Goal: Transaction & Acquisition: Download file/media

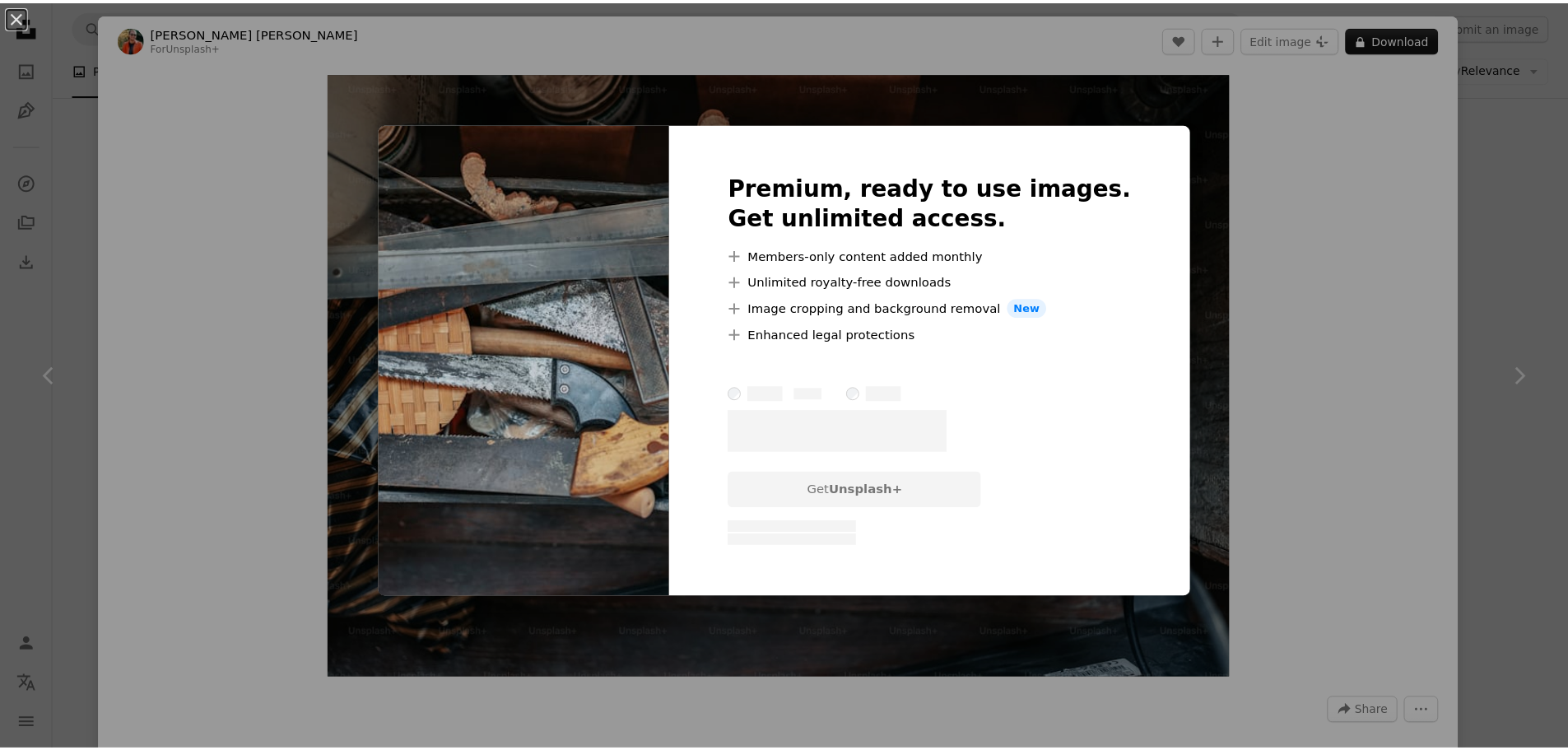
scroll to position [4114, 0]
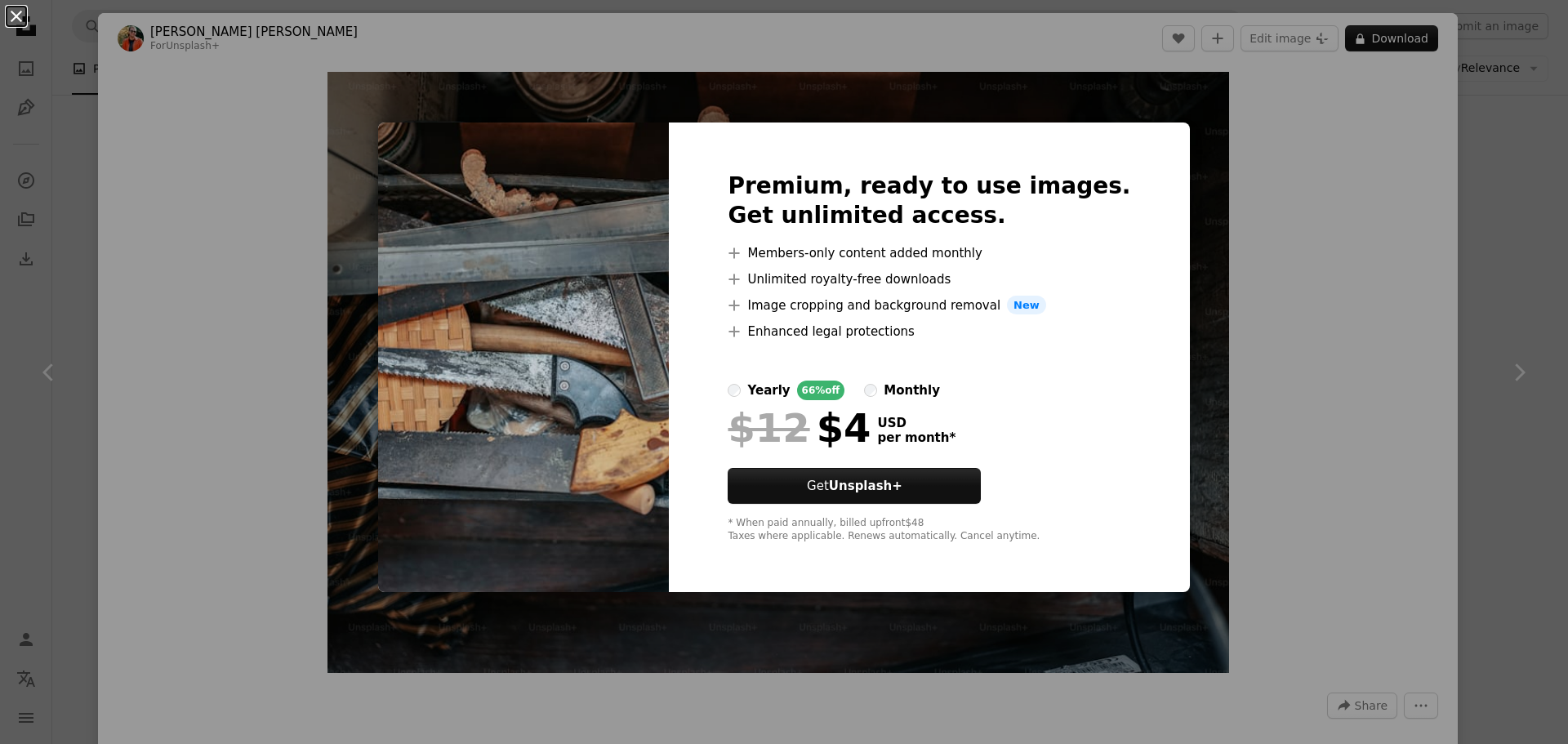
click at [13, 19] on button "An X shape" at bounding box center [17, 17] width 20 height 20
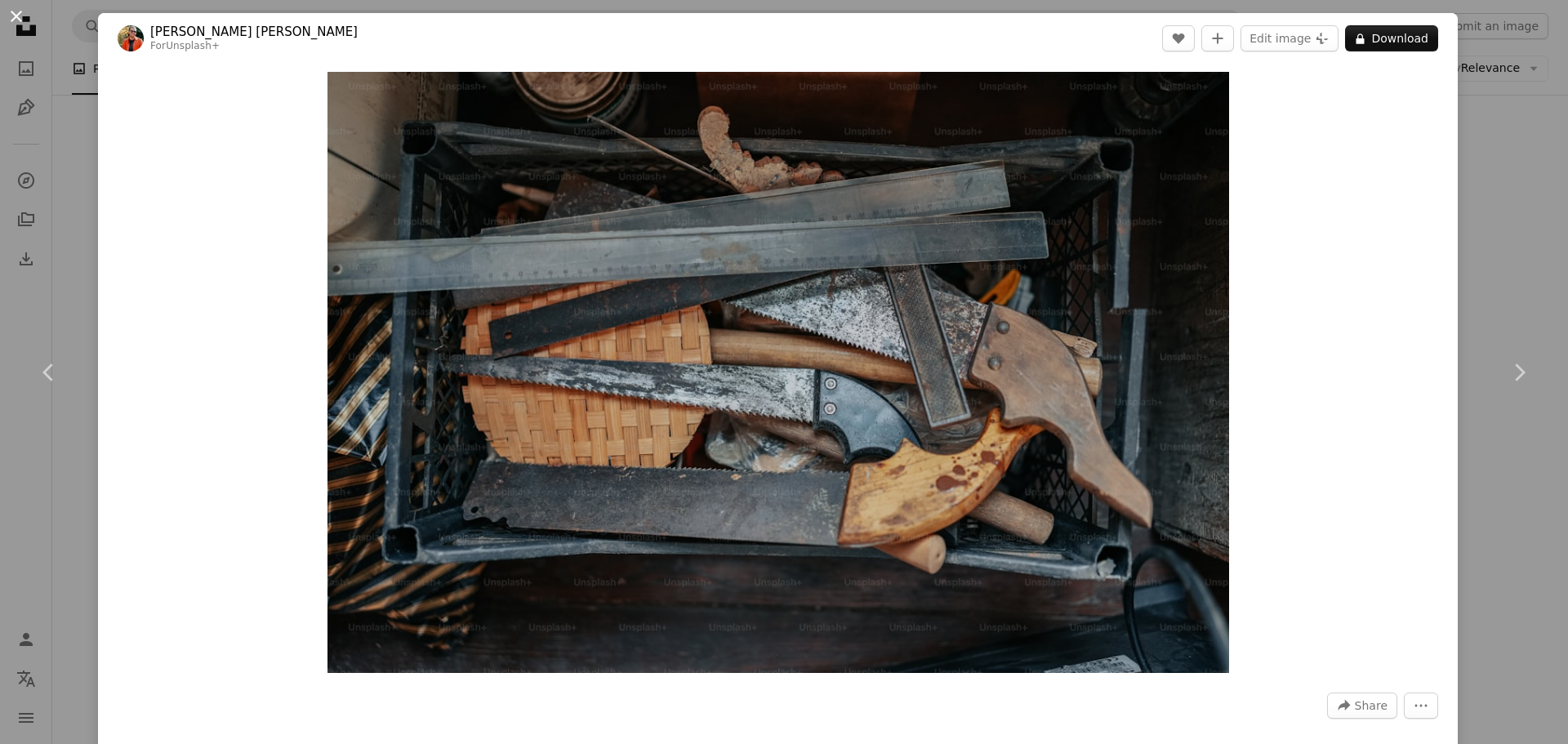
click at [18, 17] on button "An X shape" at bounding box center [17, 17] width 20 height 20
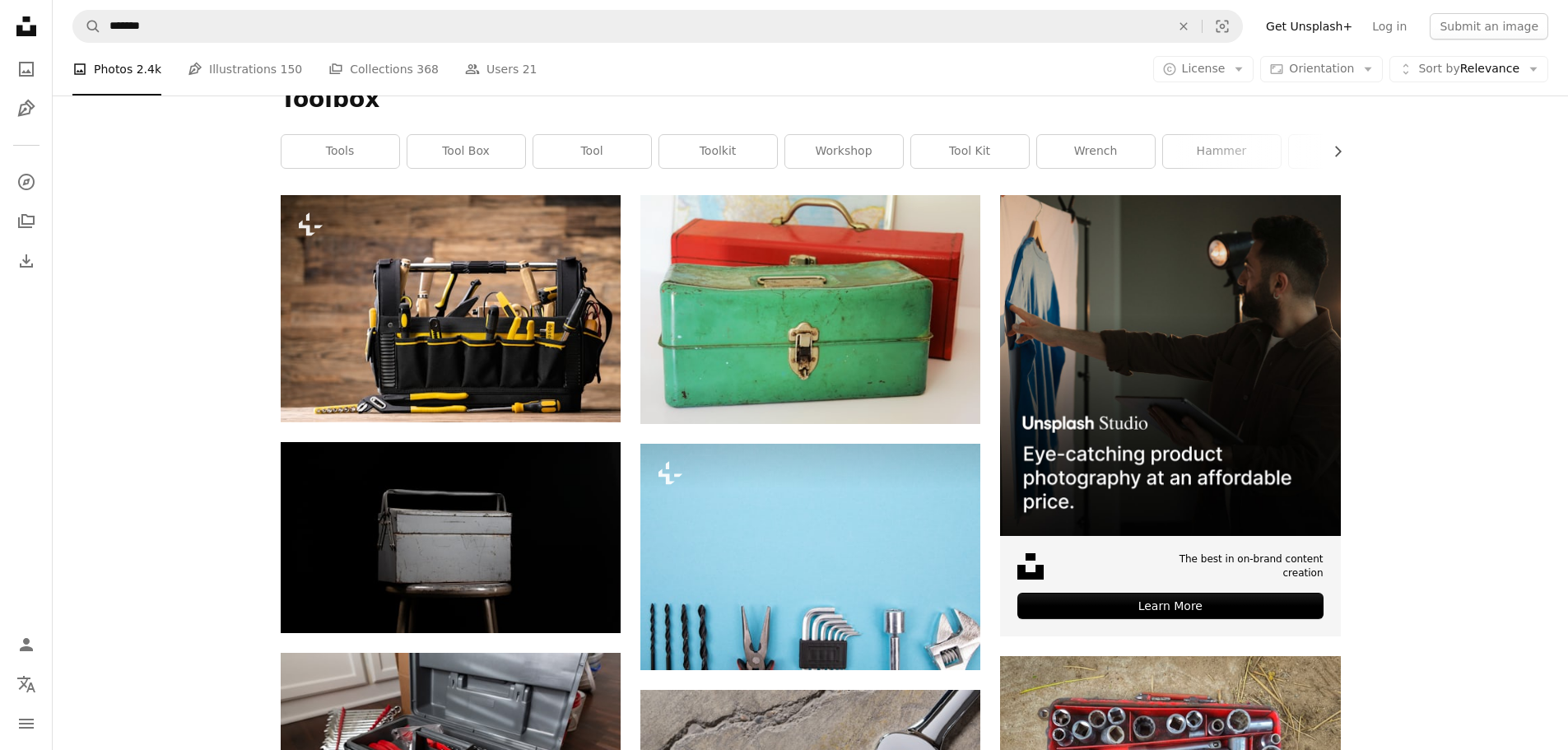
scroll to position [64, 0]
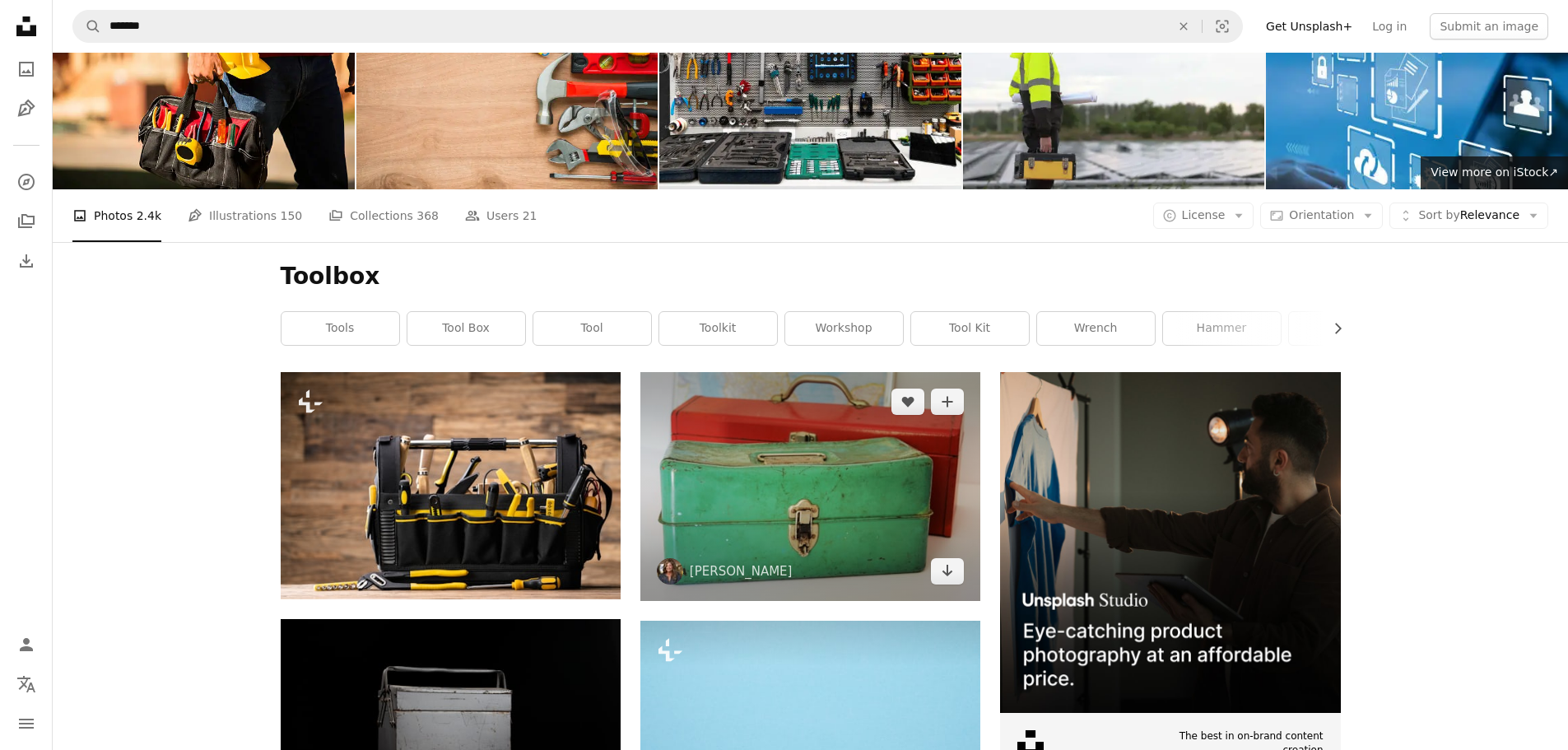
click at [857, 473] on img at bounding box center [811, 486] width 340 height 229
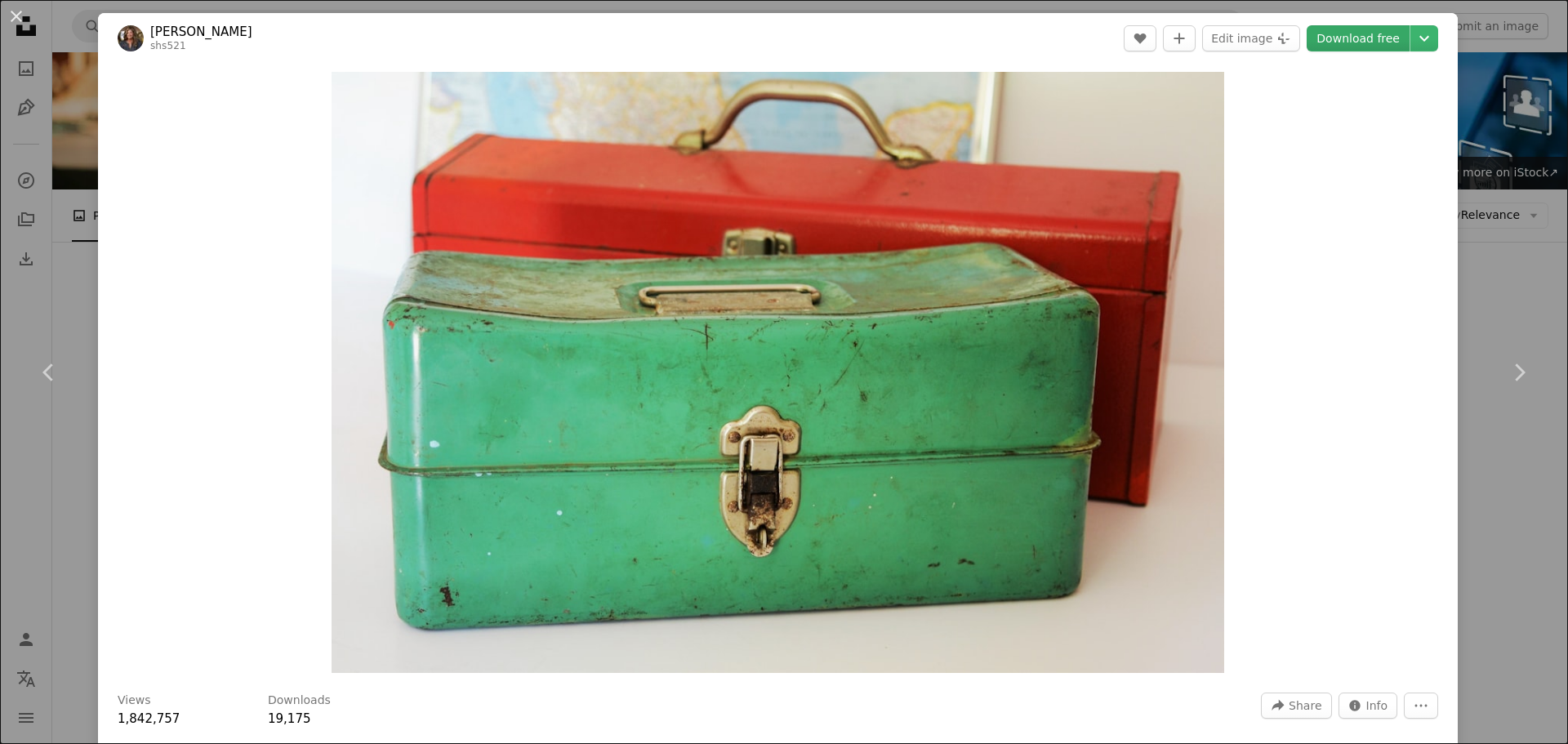
click at [1333, 36] on link "Download free" at bounding box center [1358, 38] width 103 height 26
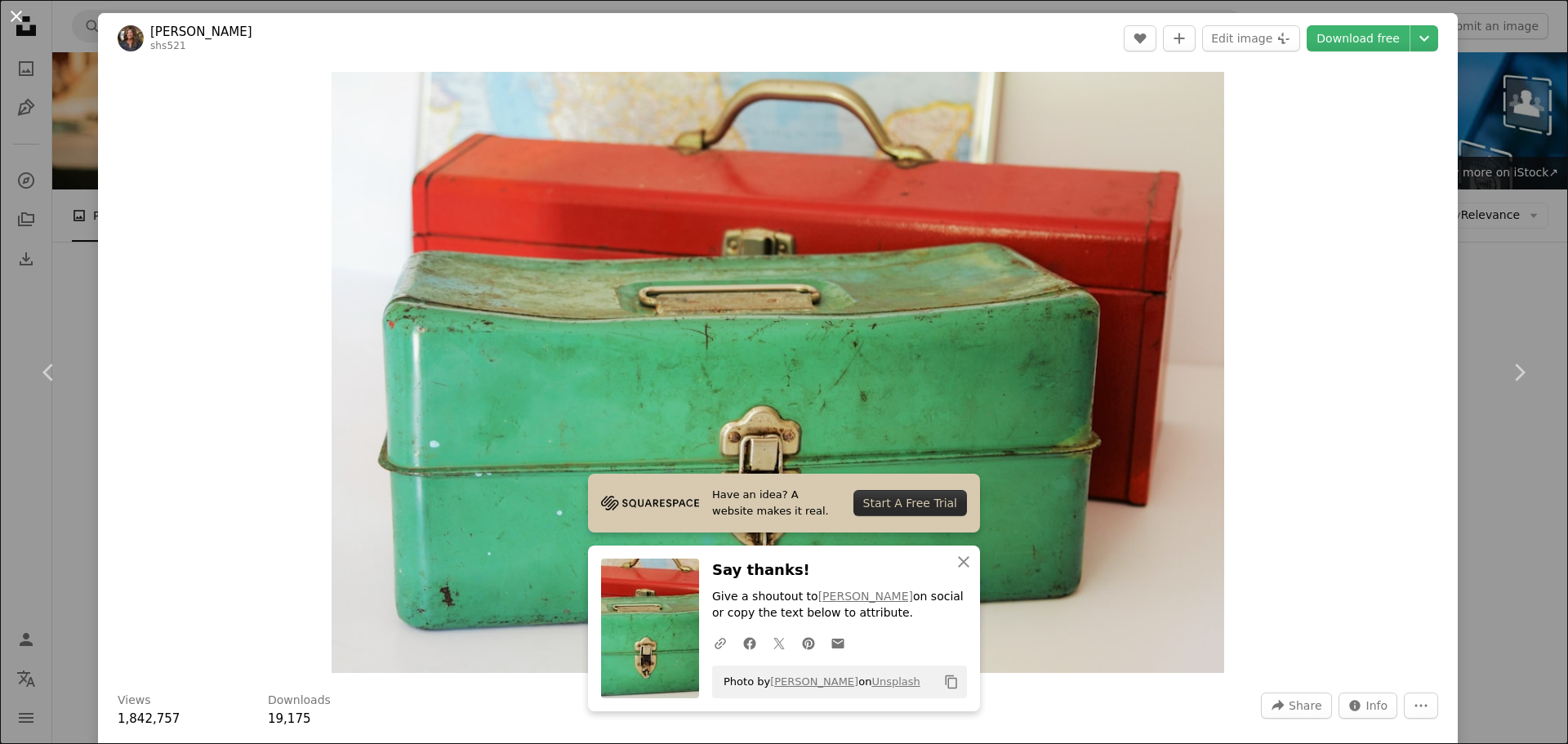
click at [22, 15] on button "An X shape" at bounding box center [17, 17] width 20 height 20
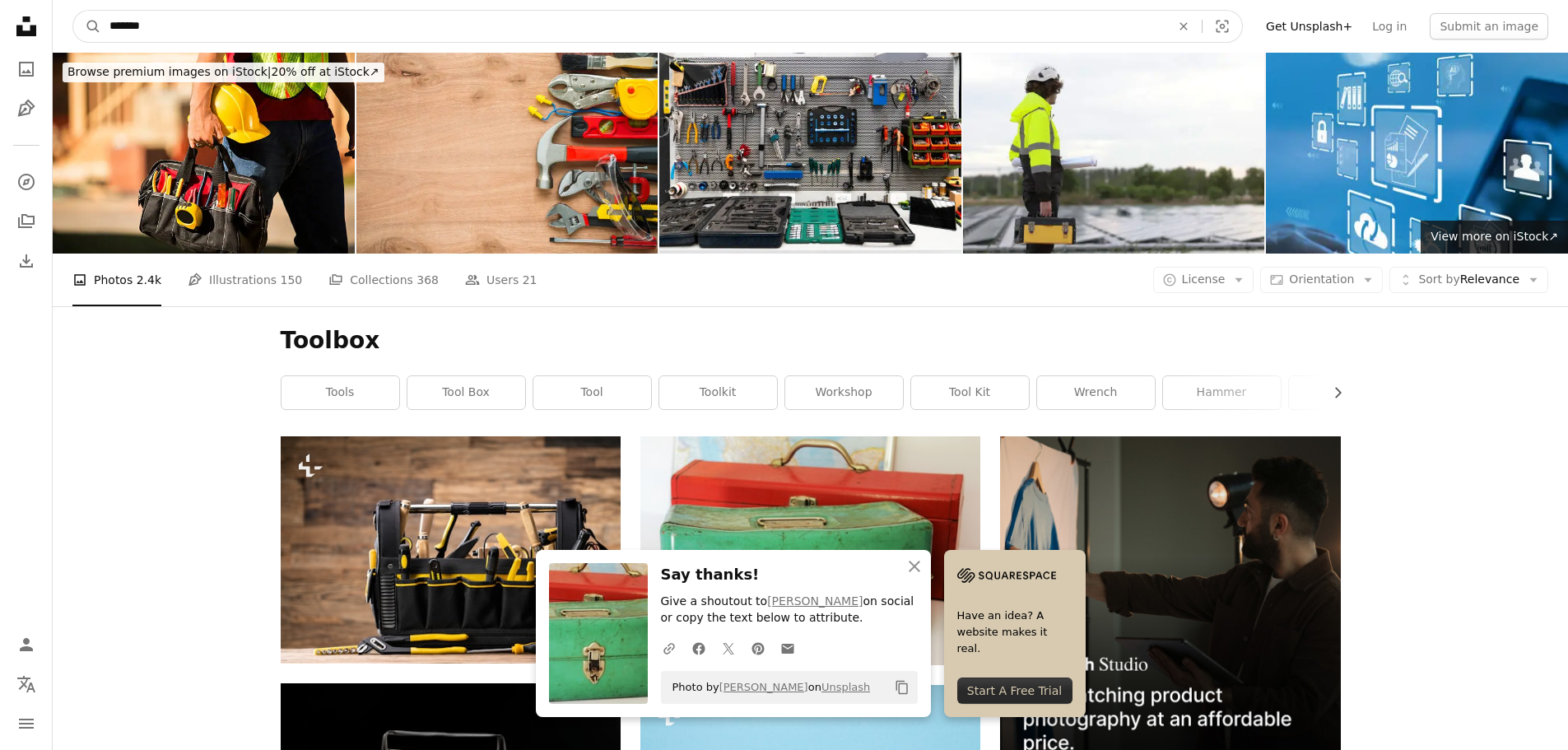
drag, startPoint x: 173, startPoint y: 25, endPoint x: 56, endPoint y: 40, distance: 118.0
click at [52, 38] on nav "A magnifying glass ******* An X shape Visual search Filters Get Unsplash+ Log i…" at bounding box center [810, 26] width 1516 height 52
type input "**********"
click at [73, 11] on button "A magnifying glass" at bounding box center [87, 27] width 28 height 32
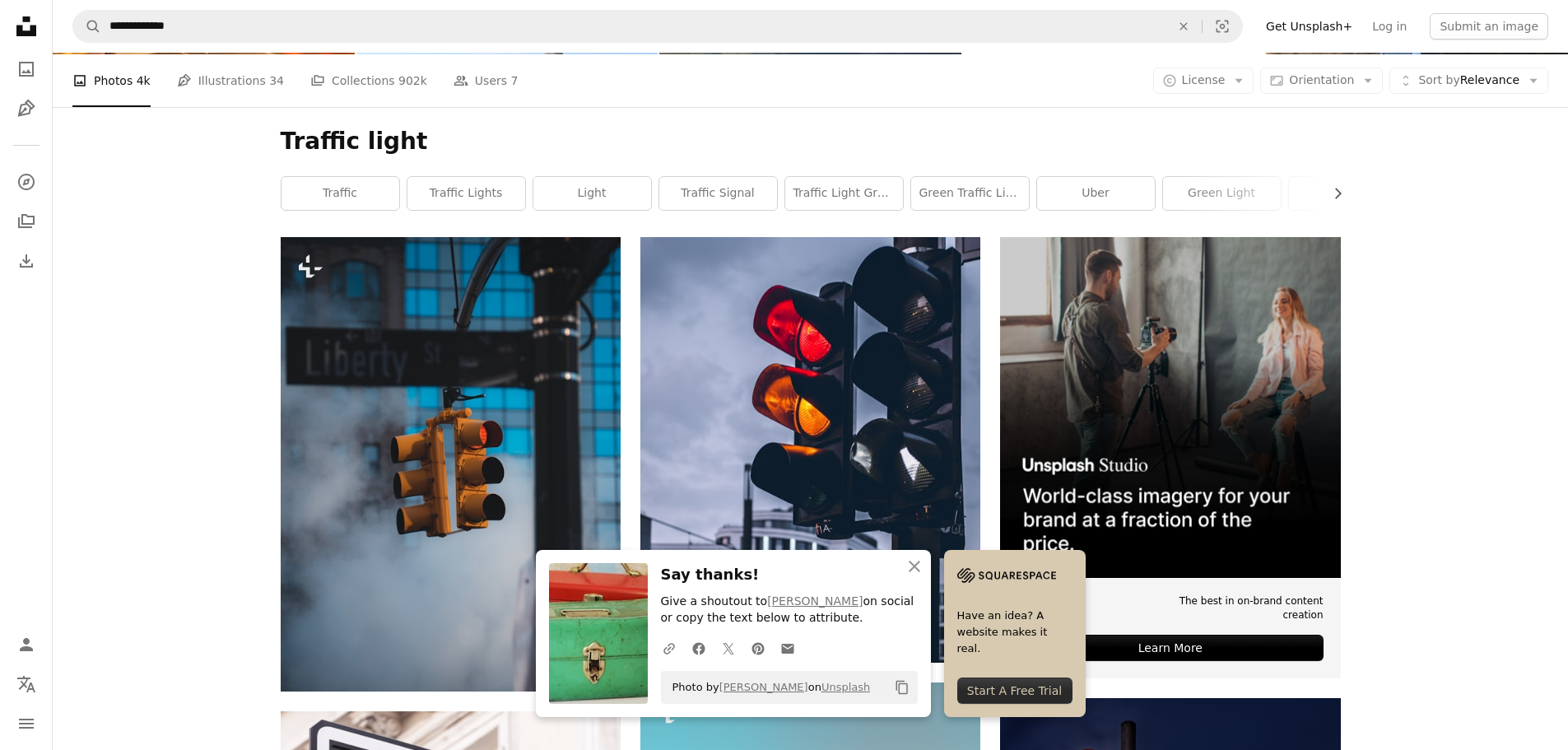
scroll to position [246, 0]
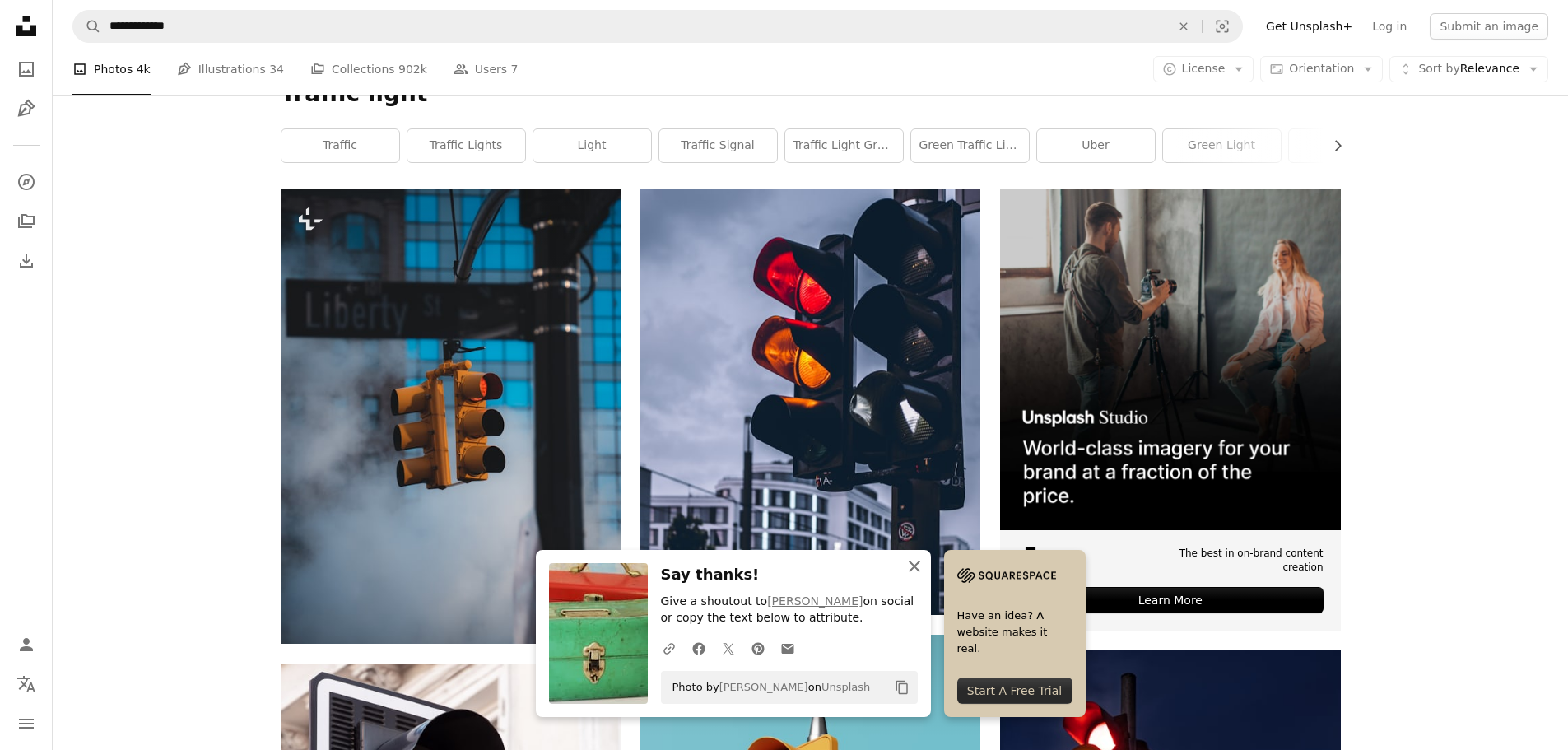
click at [910, 565] on icon "An X shape" at bounding box center [915, 566] width 20 height 20
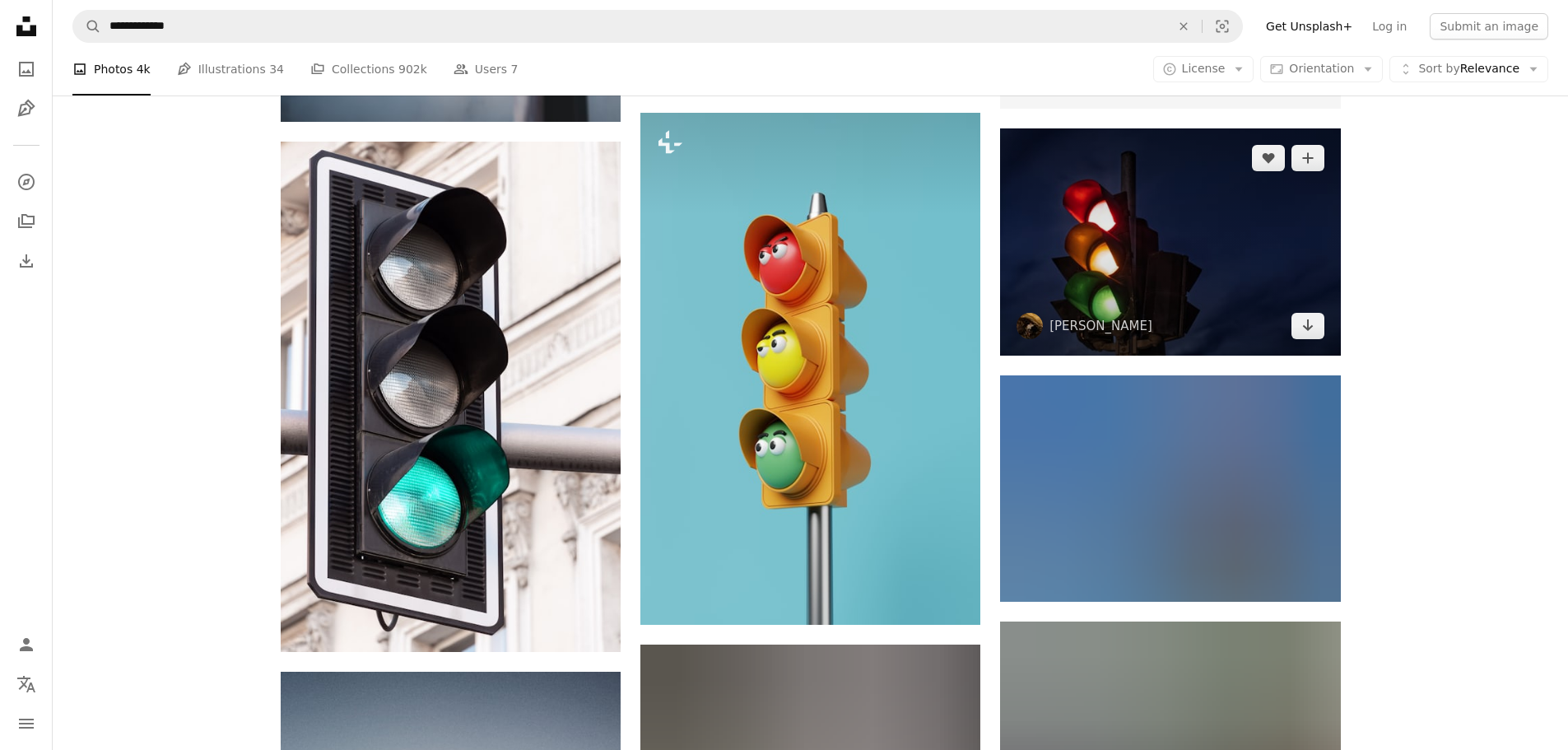
scroll to position [740, 0]
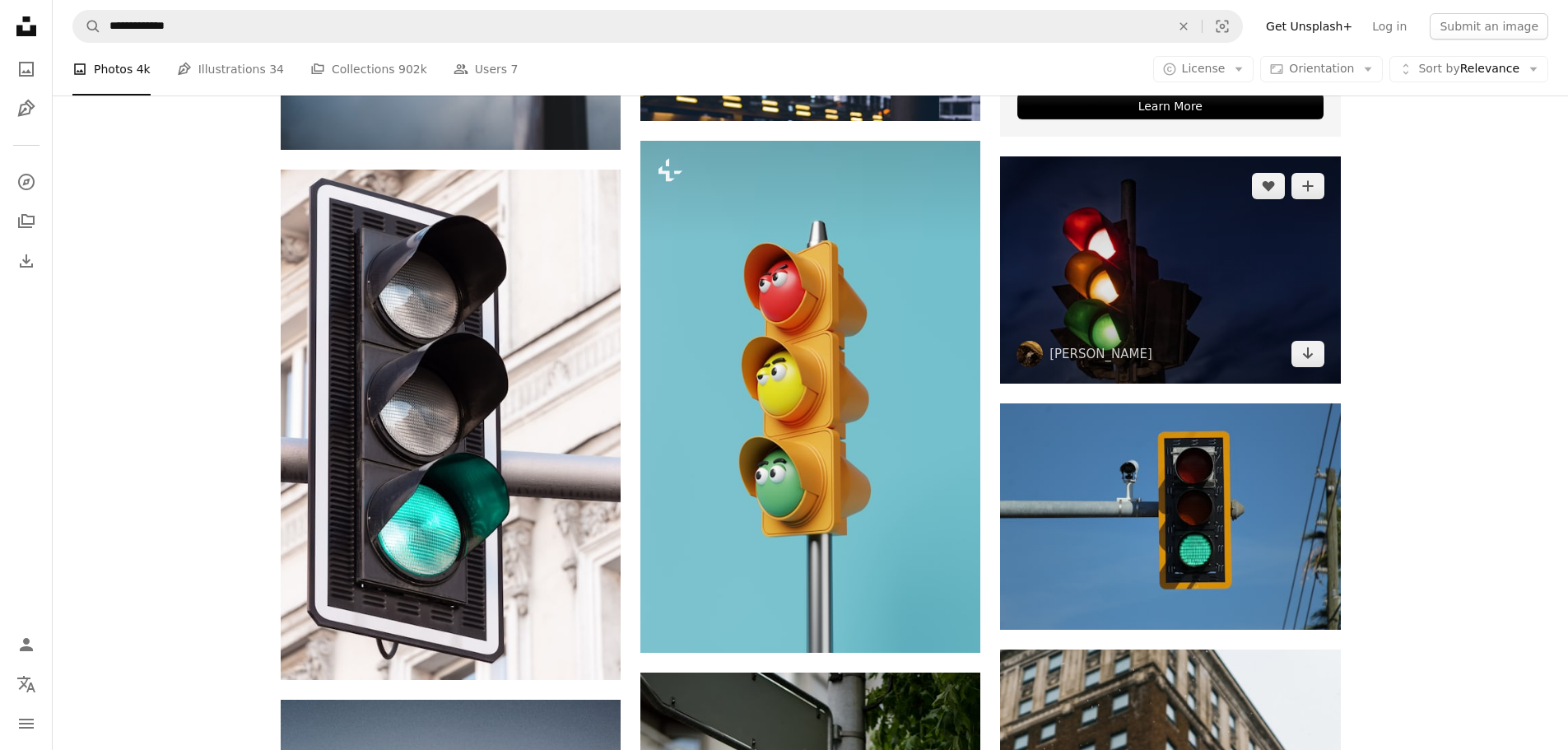
click at [1151, 278] on img at bounding box center [1170, 270] width 340 height 227
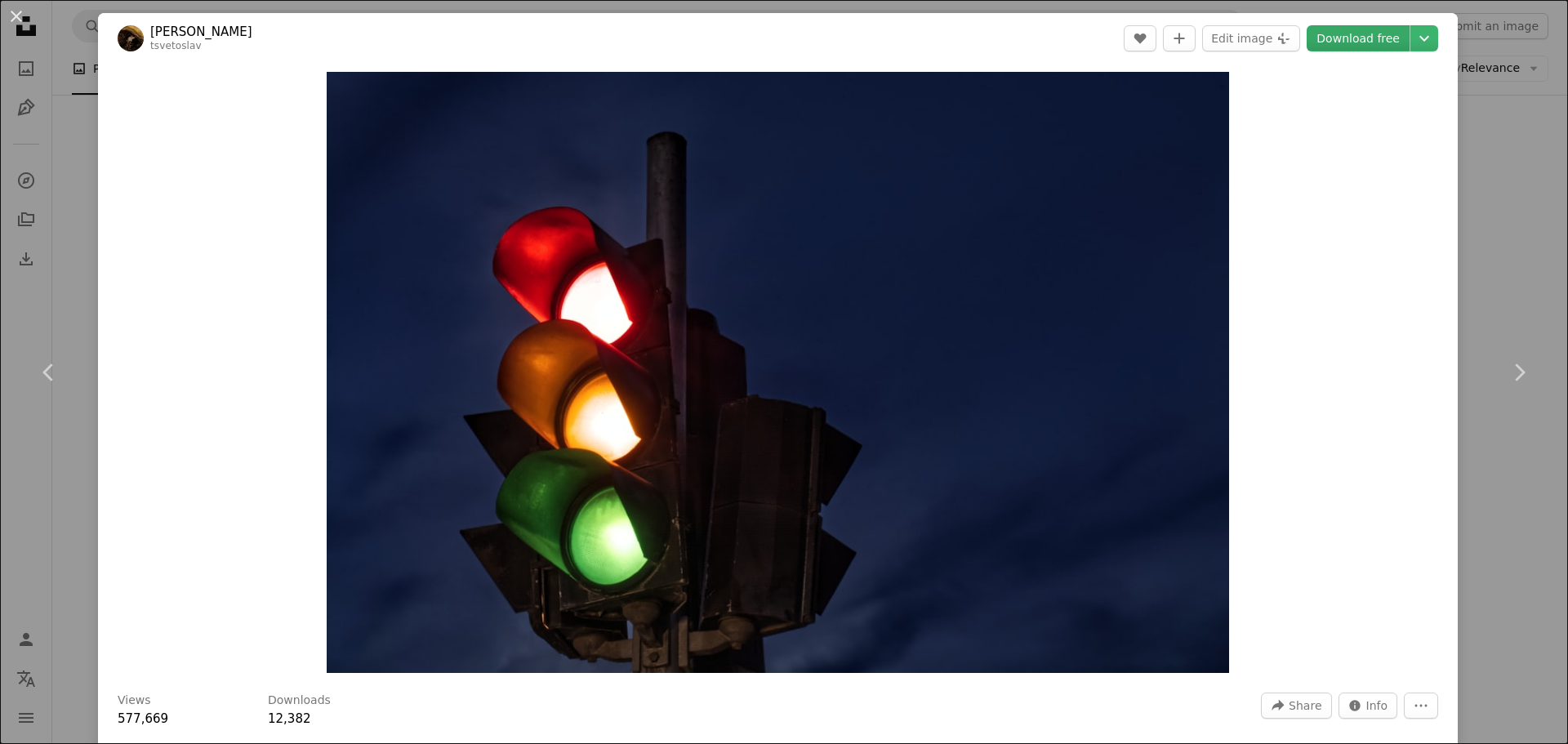
click at [1327, 42] on link "Download free" at bounding box center [1358, 38] width 103 height 26
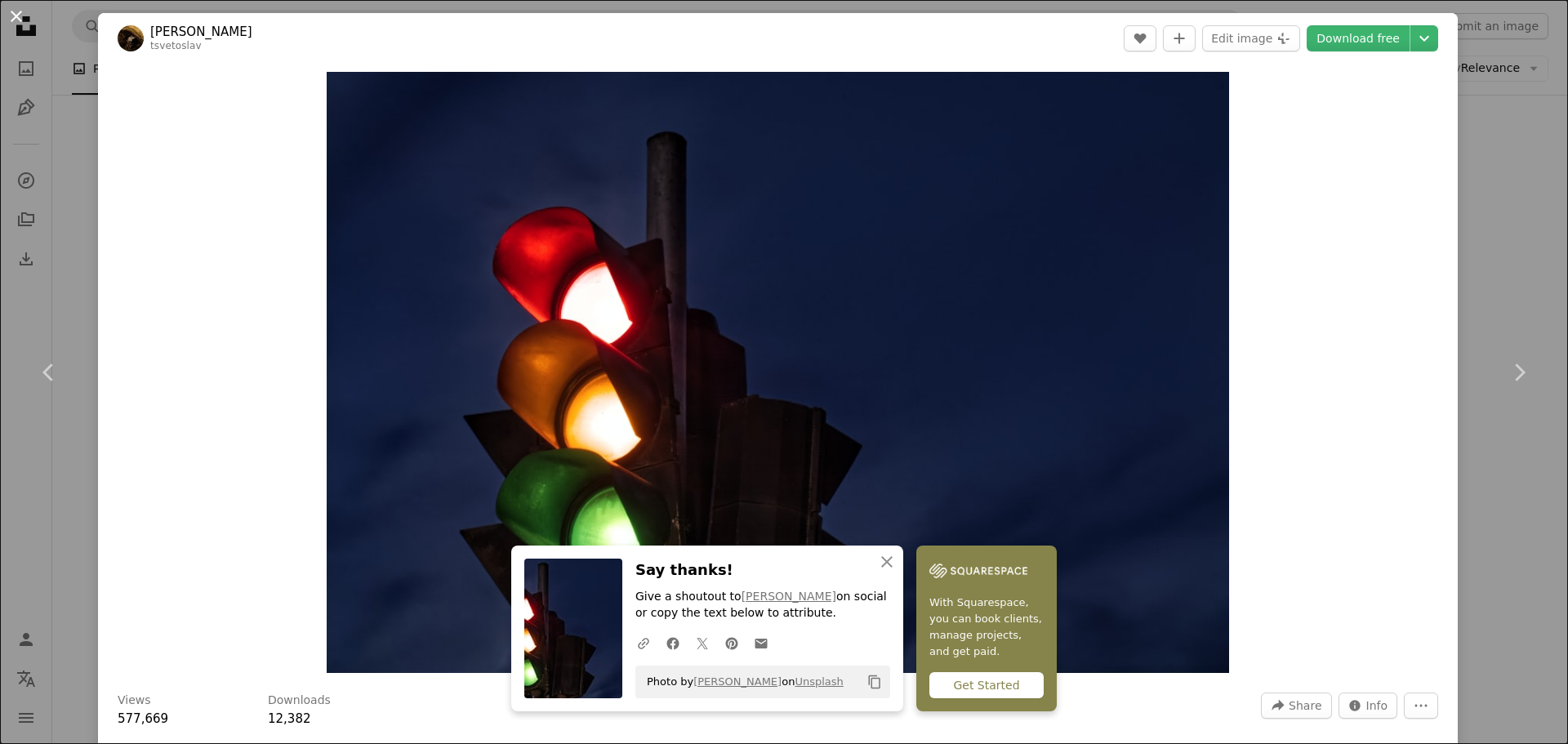
click at [11, 21] on button "An X shape" at bounding box center [17, 17] width 20 height 20
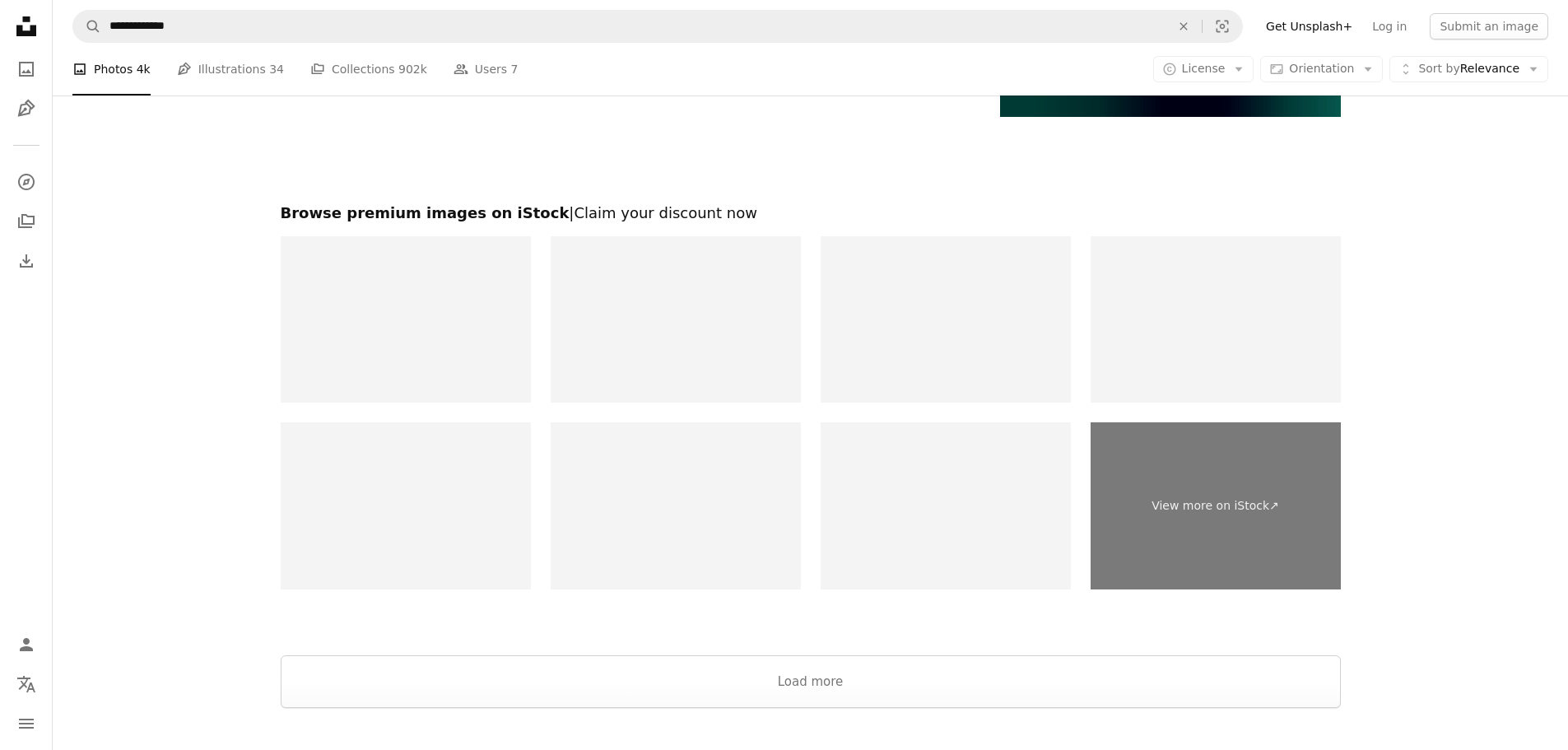
scroll to position [3968, 0]
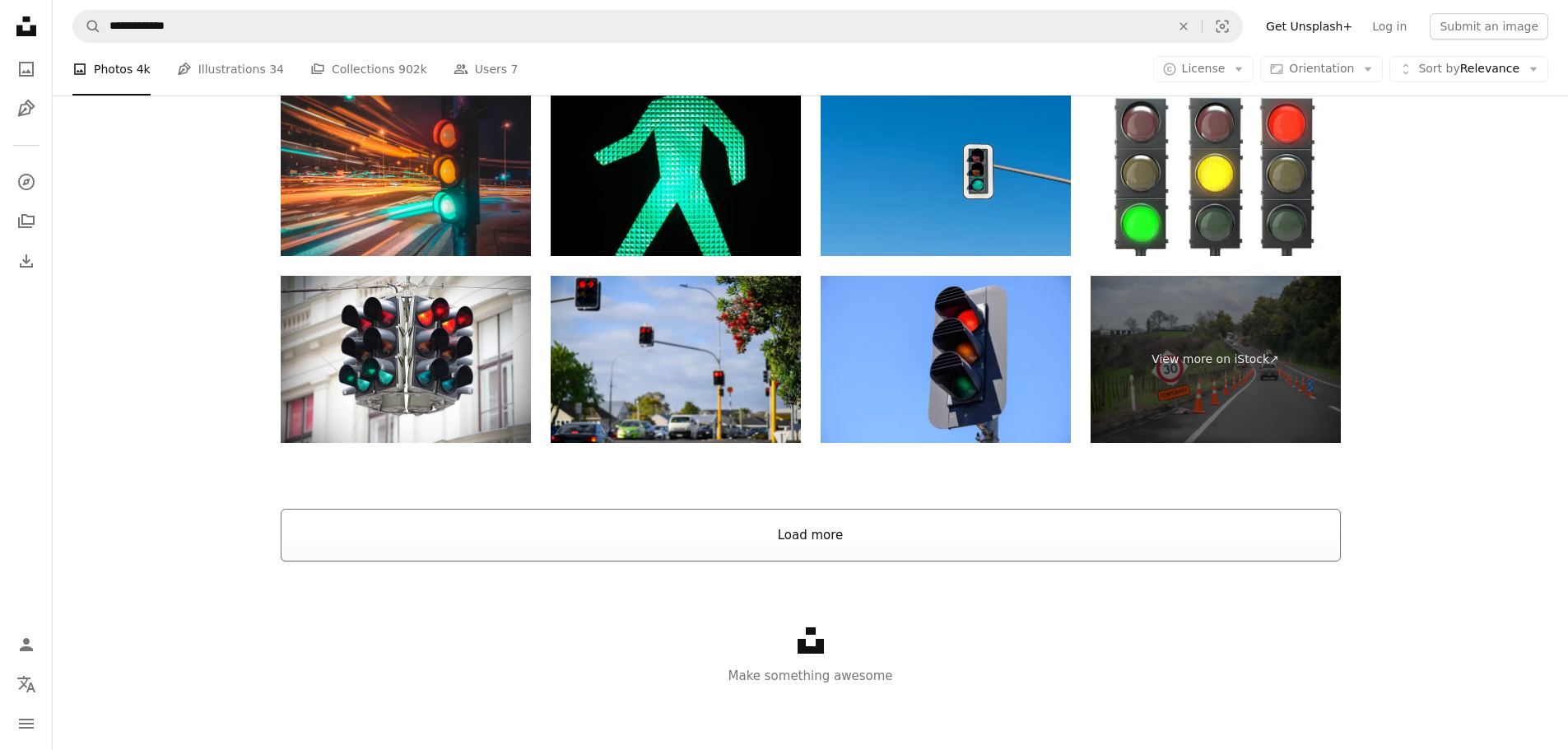
click at [790, 531] on button "Load more" at bounding box center [811, 534] width 1060 height 52
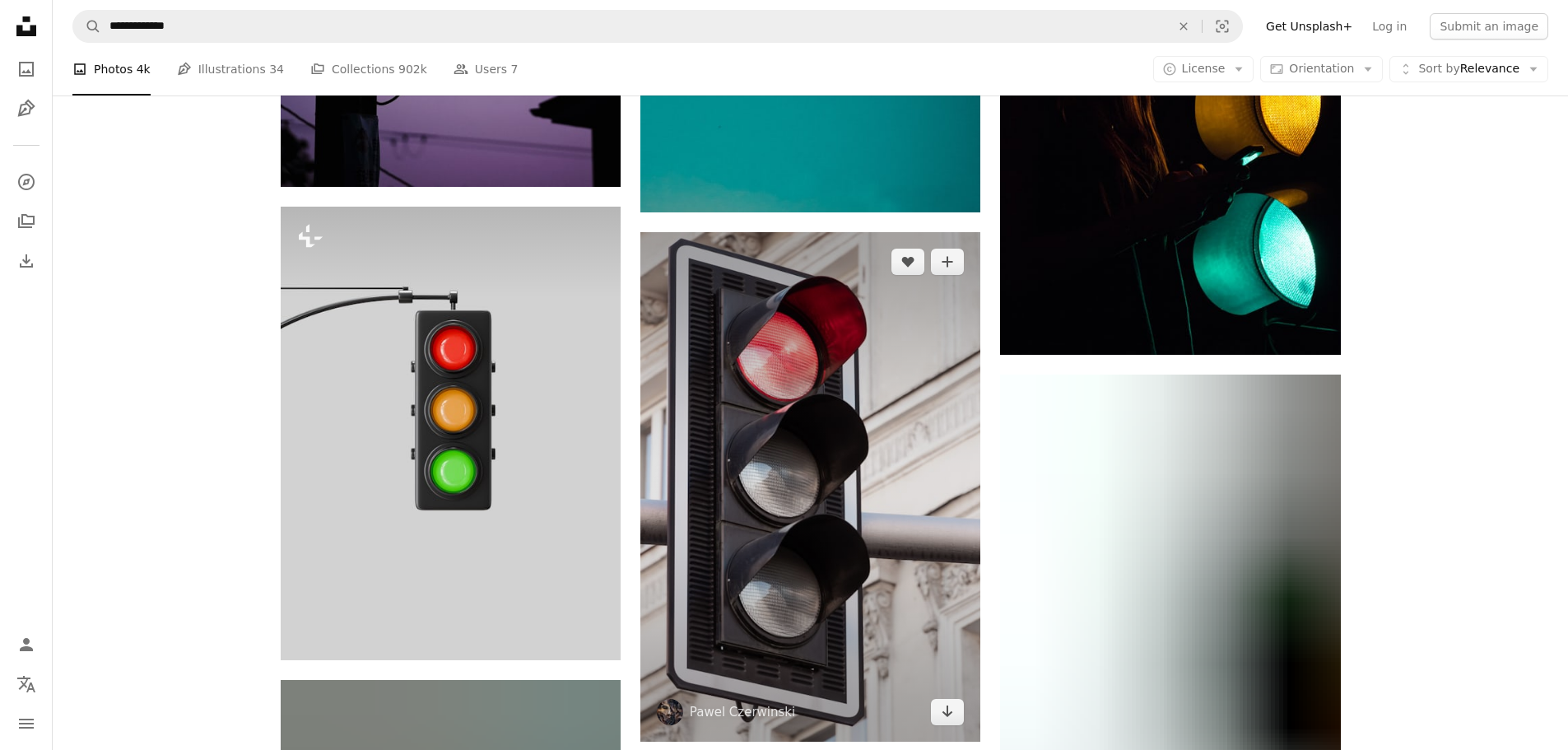
scroll to position [3594, 0]
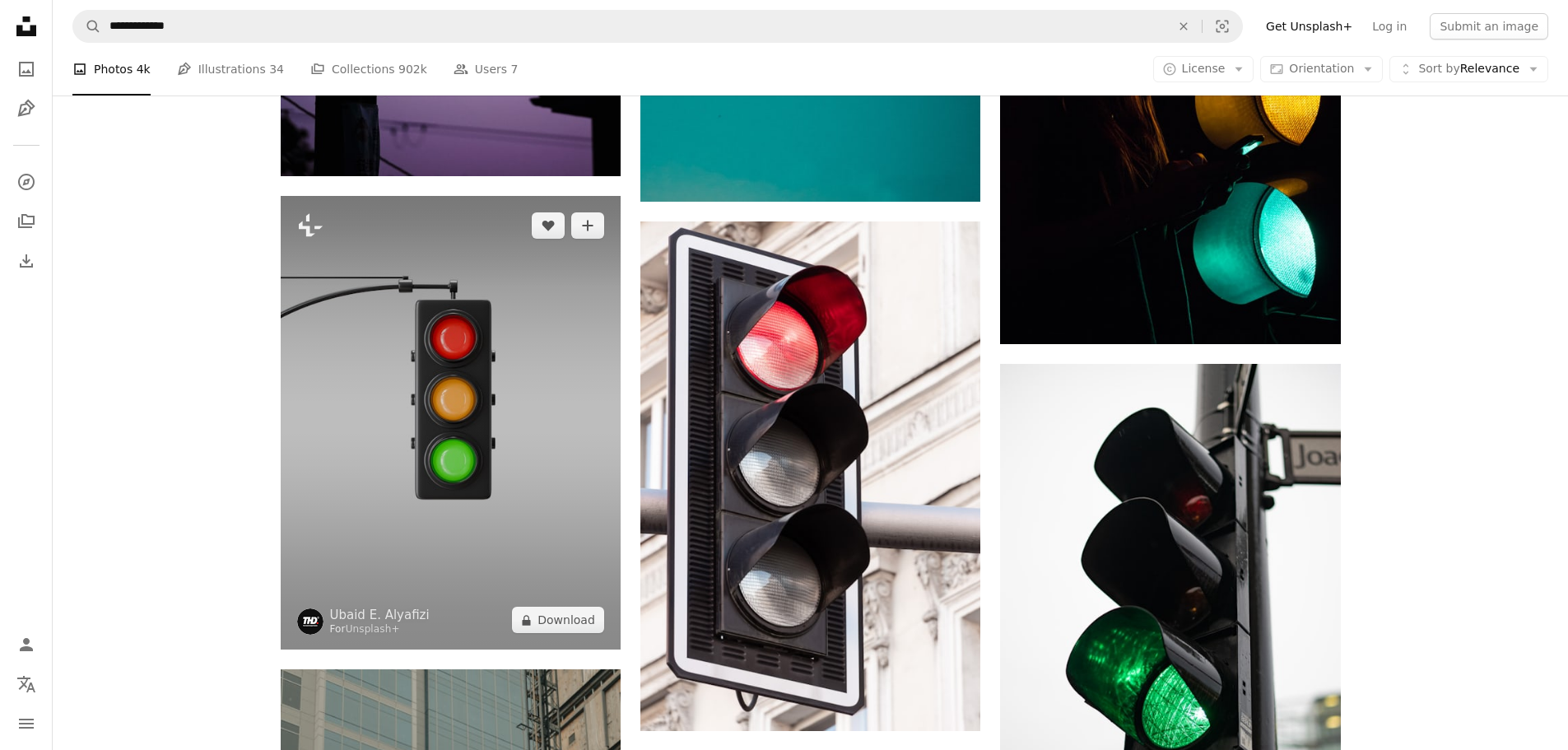
click at [582, 380] on img at bounding box center [451, 423] width 340 height 453
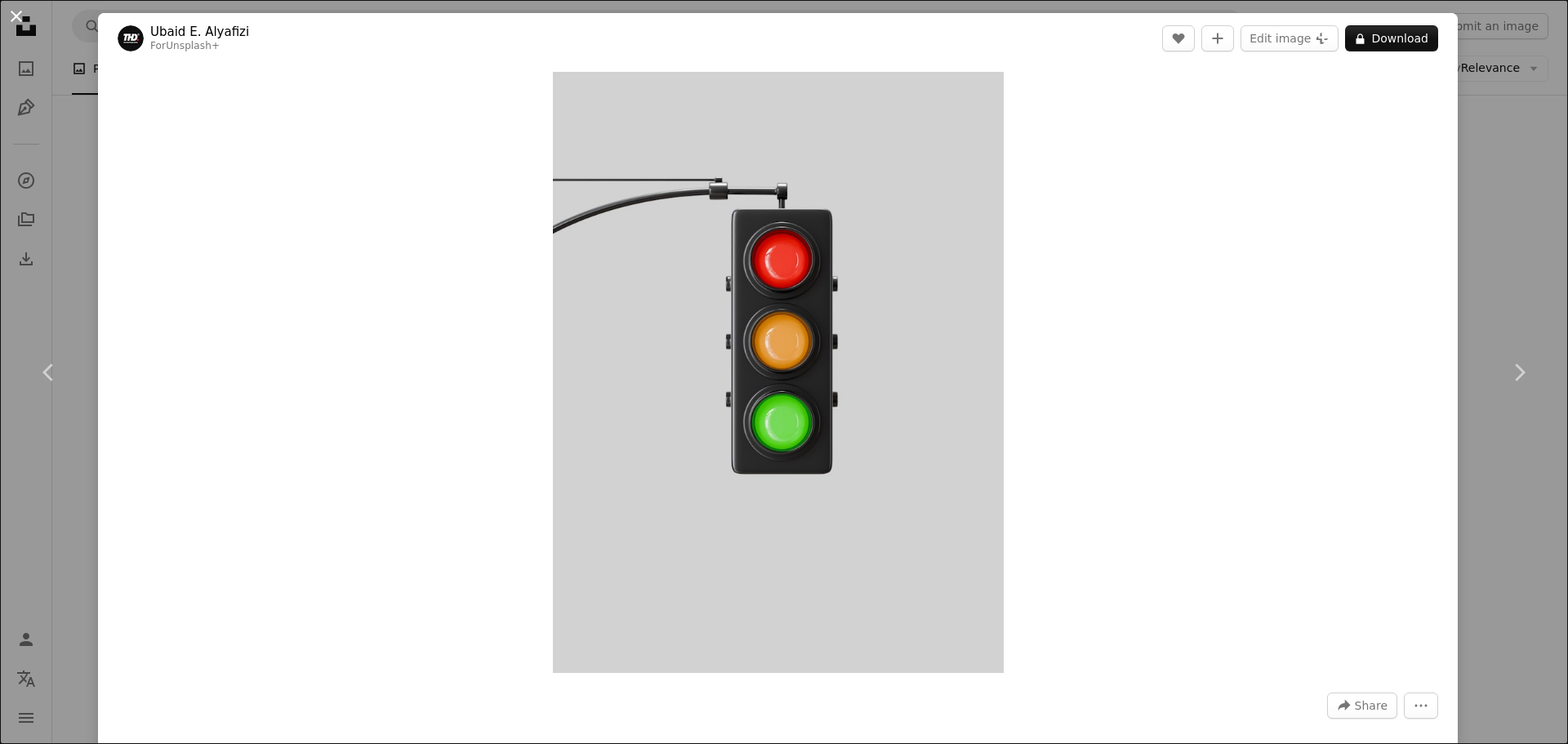
click at [15, 14] on button "An X shape" at bounding box center [17, 17] width 20 height 20
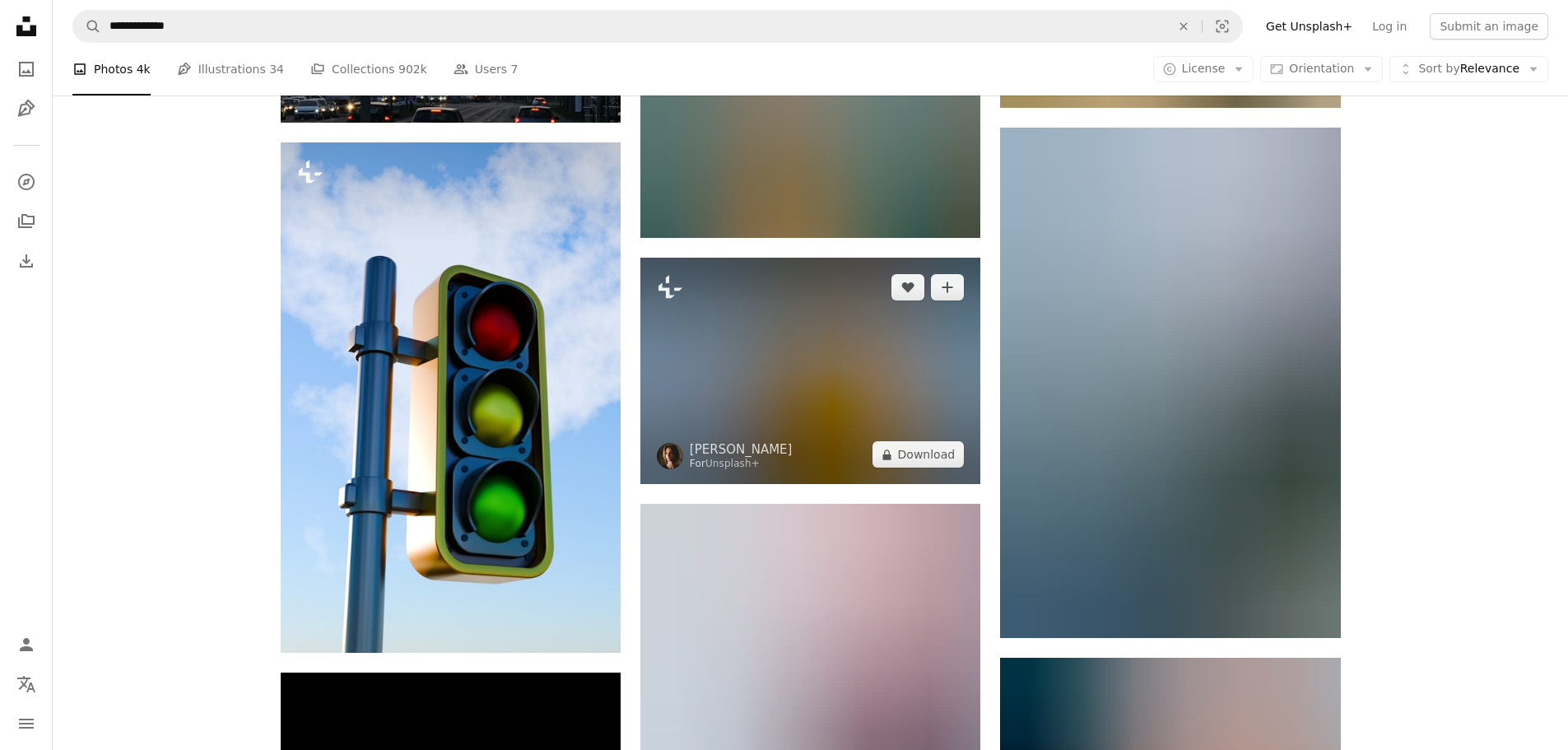
scroll to position [11000, 0]
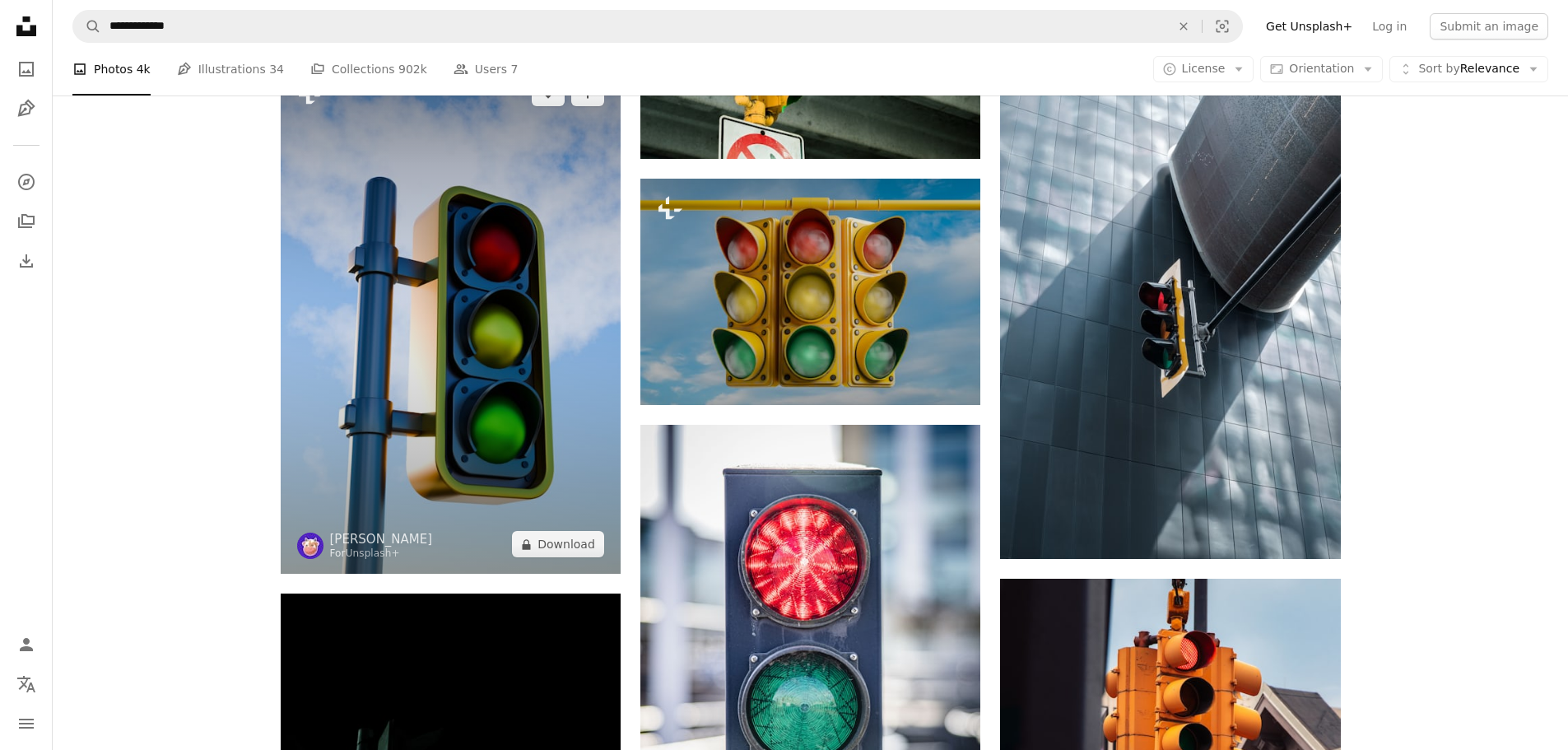
click at [556, 282] on img at bounding box center [451, 318] width 340 height 511
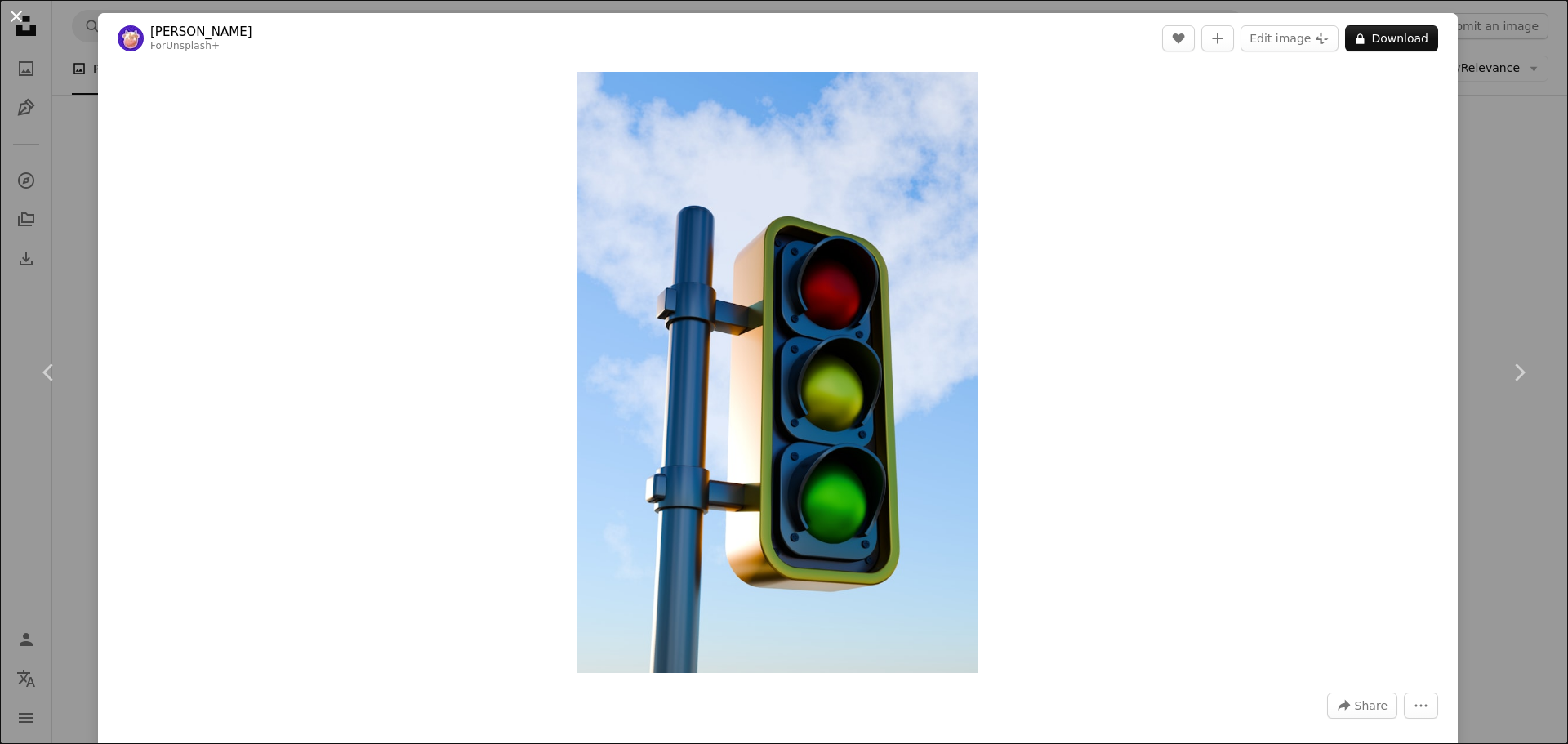
click at [15, 11] on button "An X shape" at bounding box center [17, 17] width 20 height 20
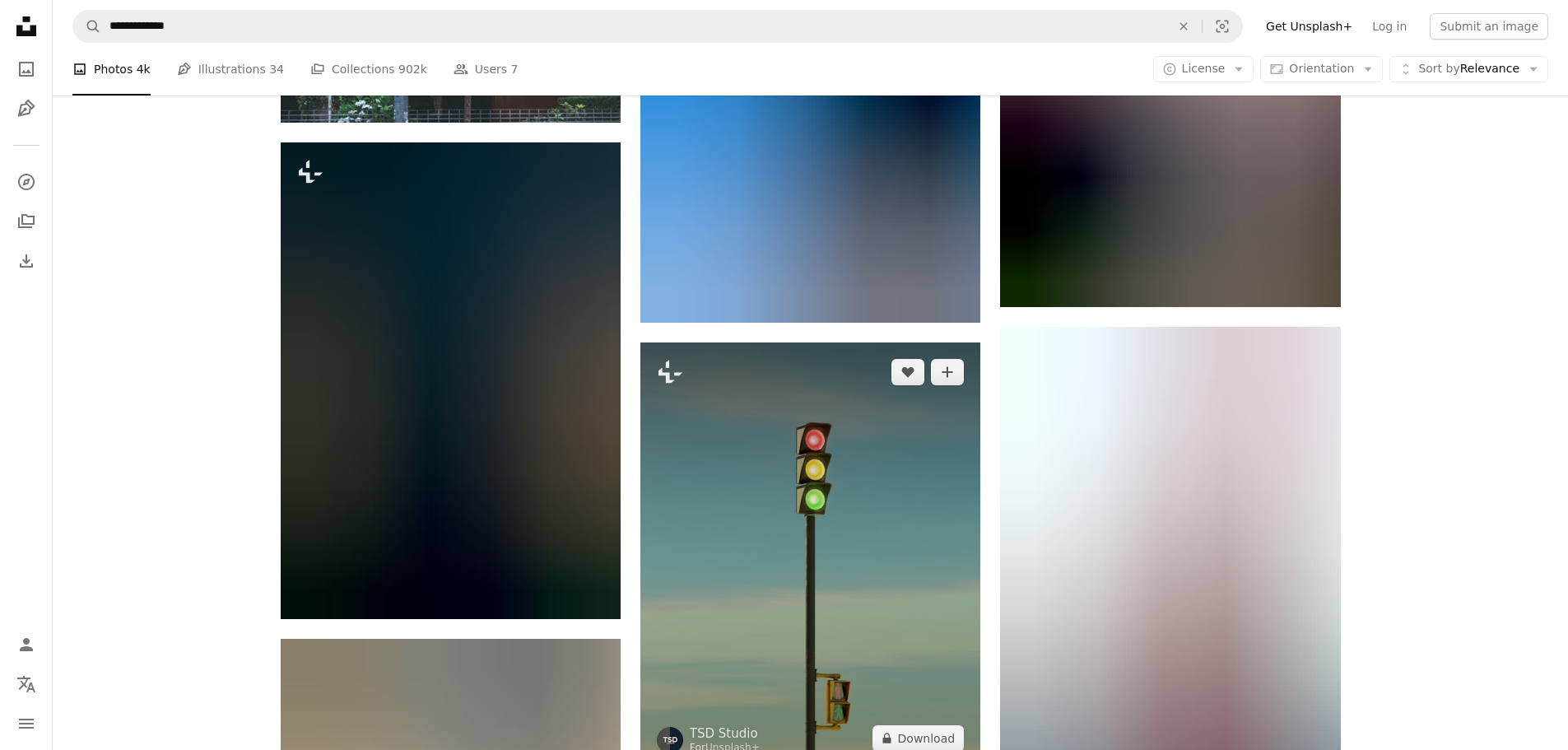
scroll to position [12152, 0]
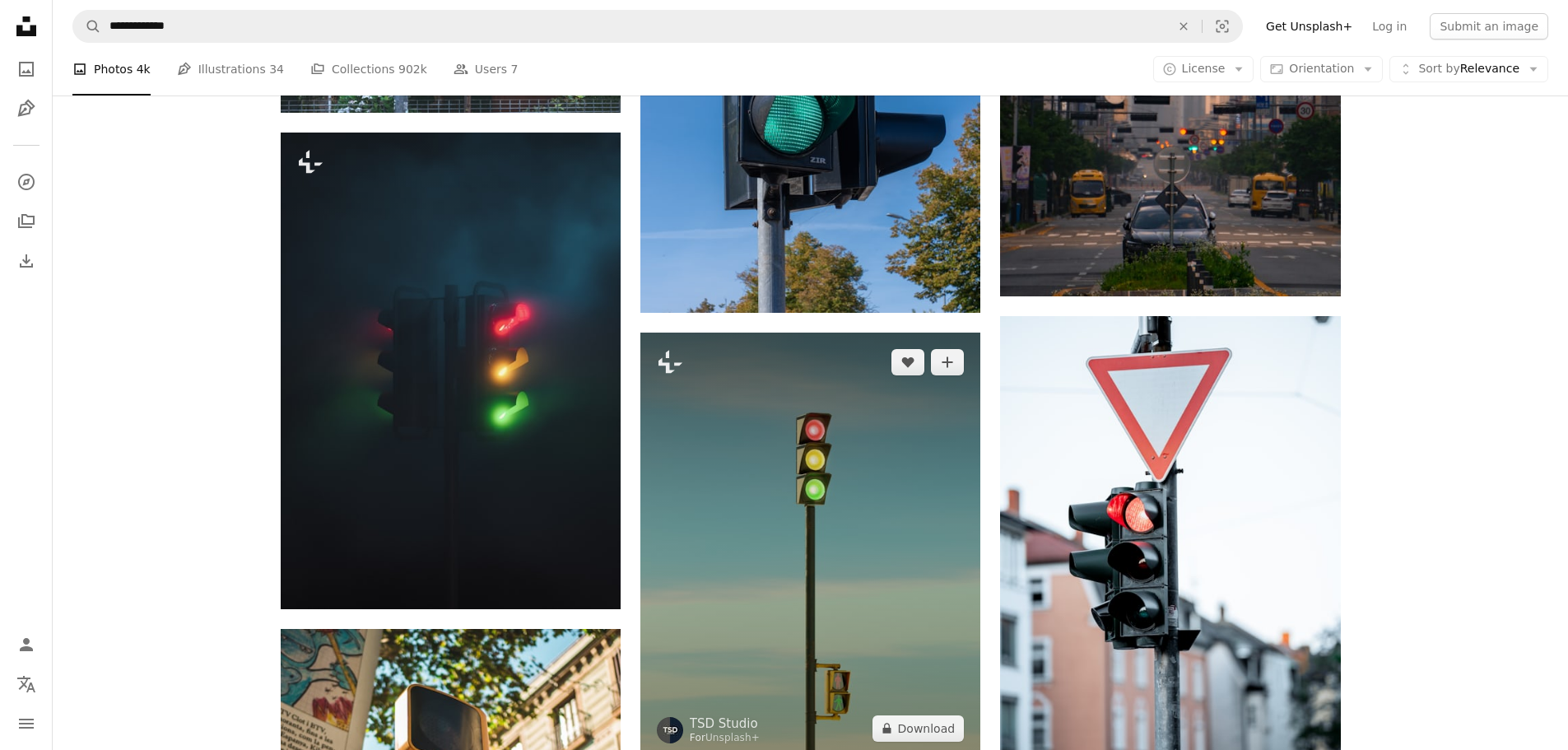
click at [796, 515] on img at bounding box center [811, 545] width 340 height 426
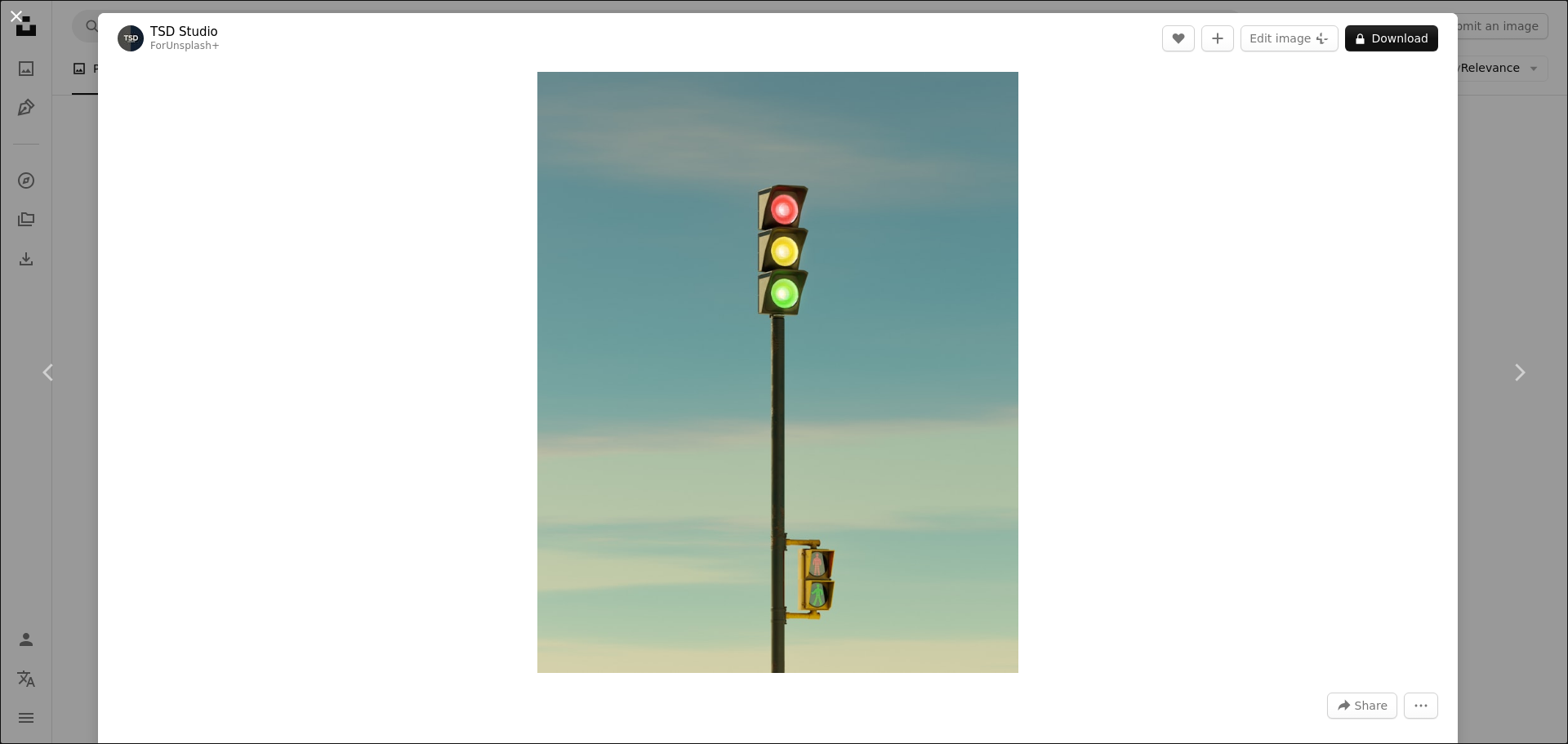
click at [19, 18] on button "An X shape" at bounding box center [17, 17] width 20 height 20
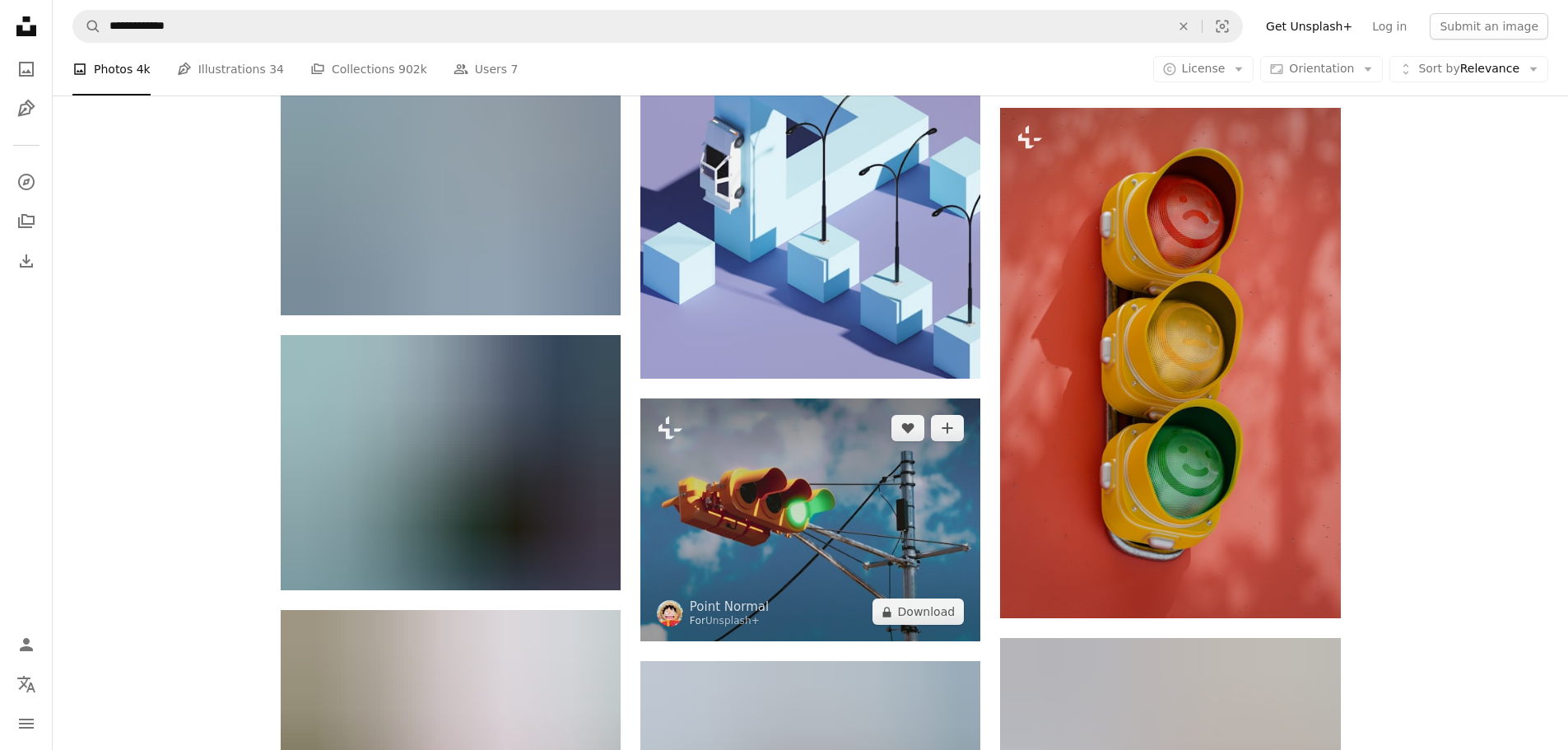
scroll to position [19393, 0]
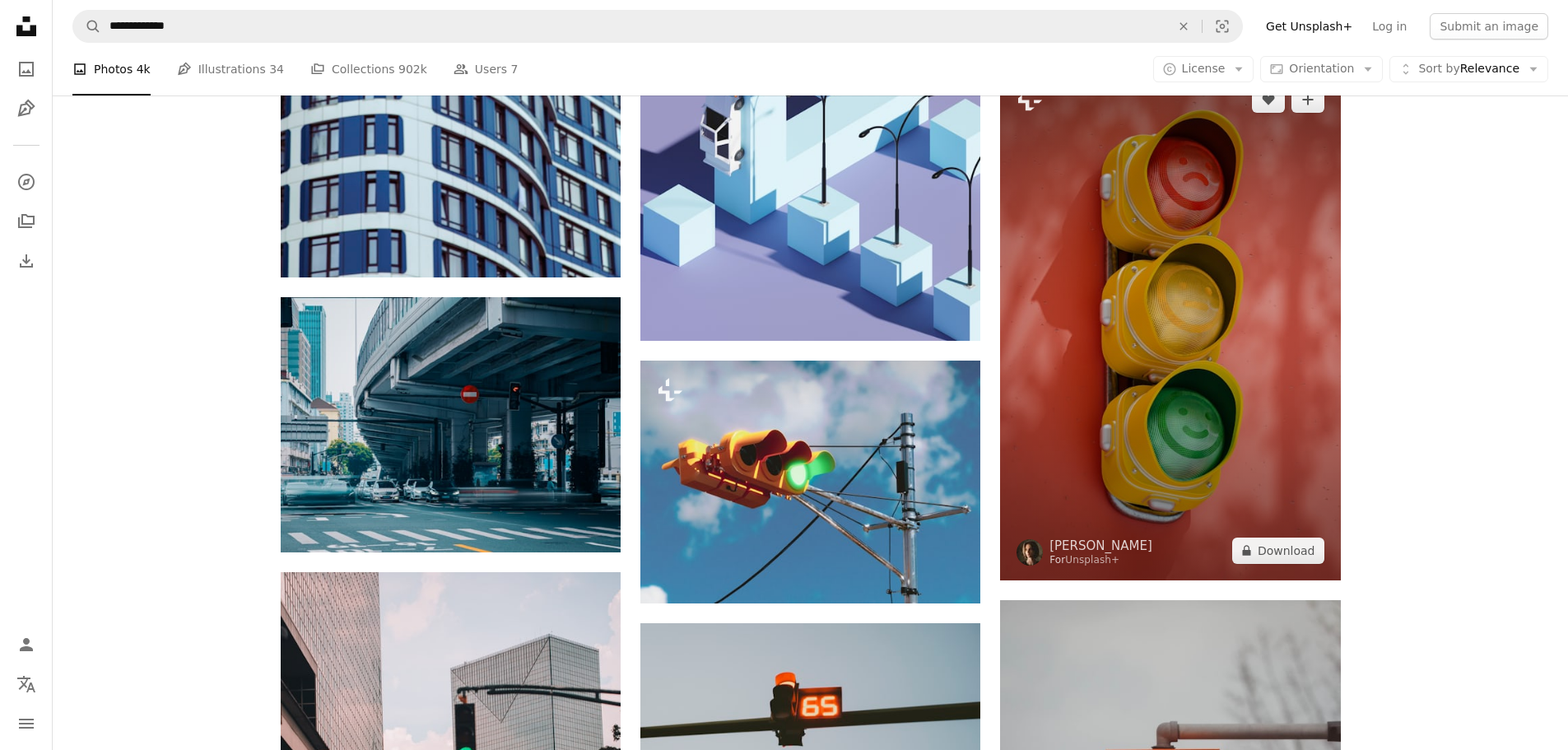
click at [1056, 326] on img at bounding box center [1170, 325] width 340 height 511
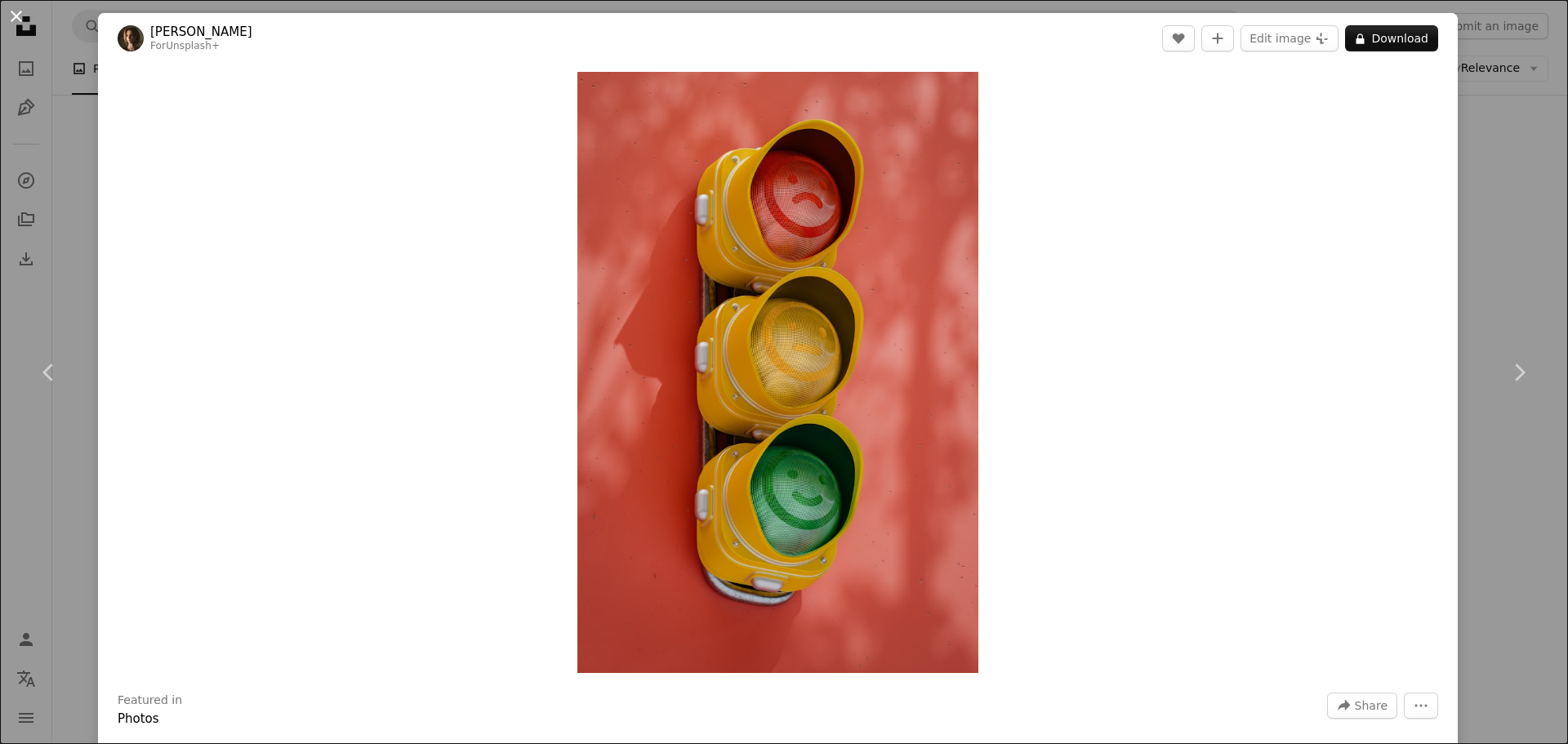
click at [13, 15] on button "An X shape" at bounding box center [17, 17] width 20 height 20
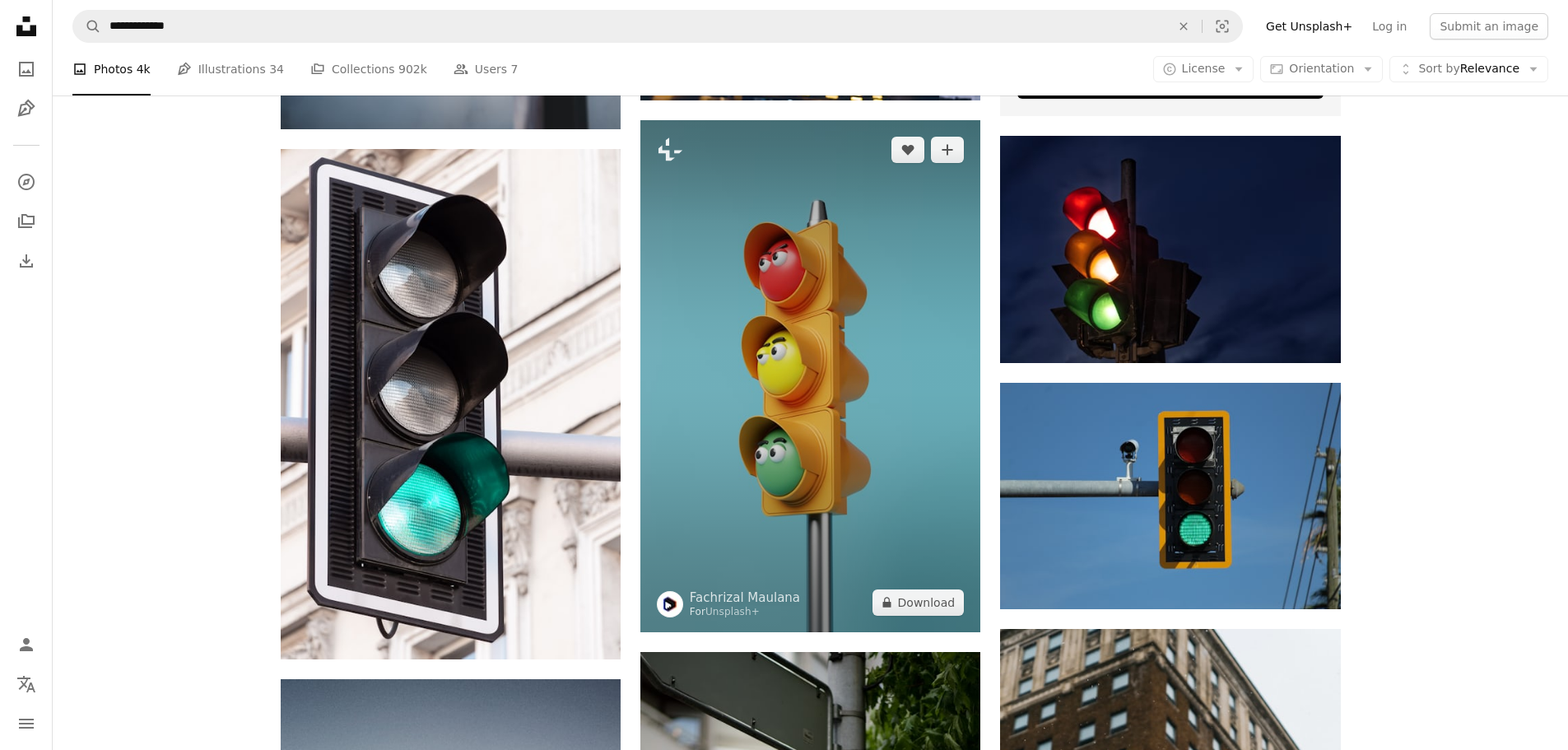
scroll to position [576, 0]
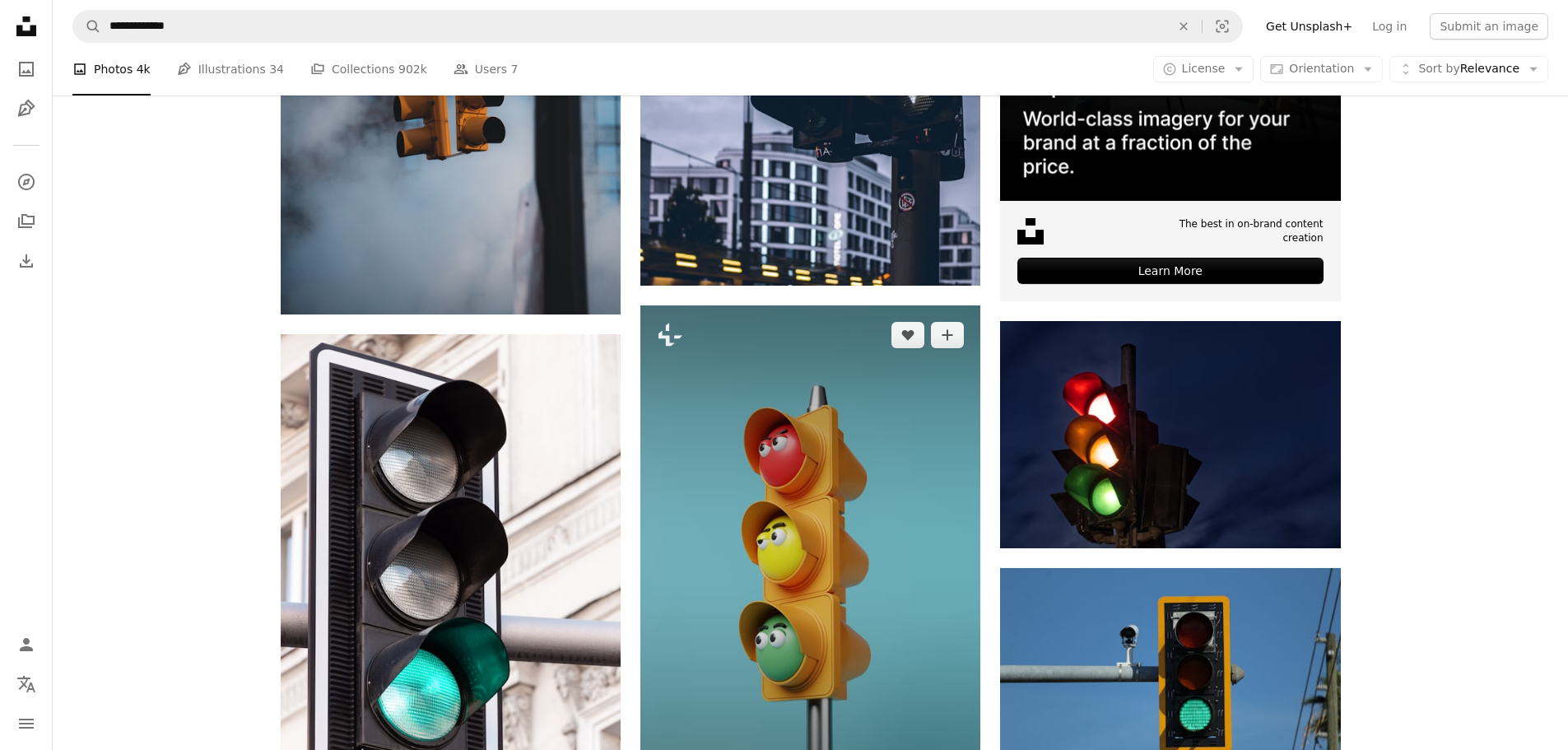
click at [859, 576] on img at bounding box center [811, 561] width 340 height 511
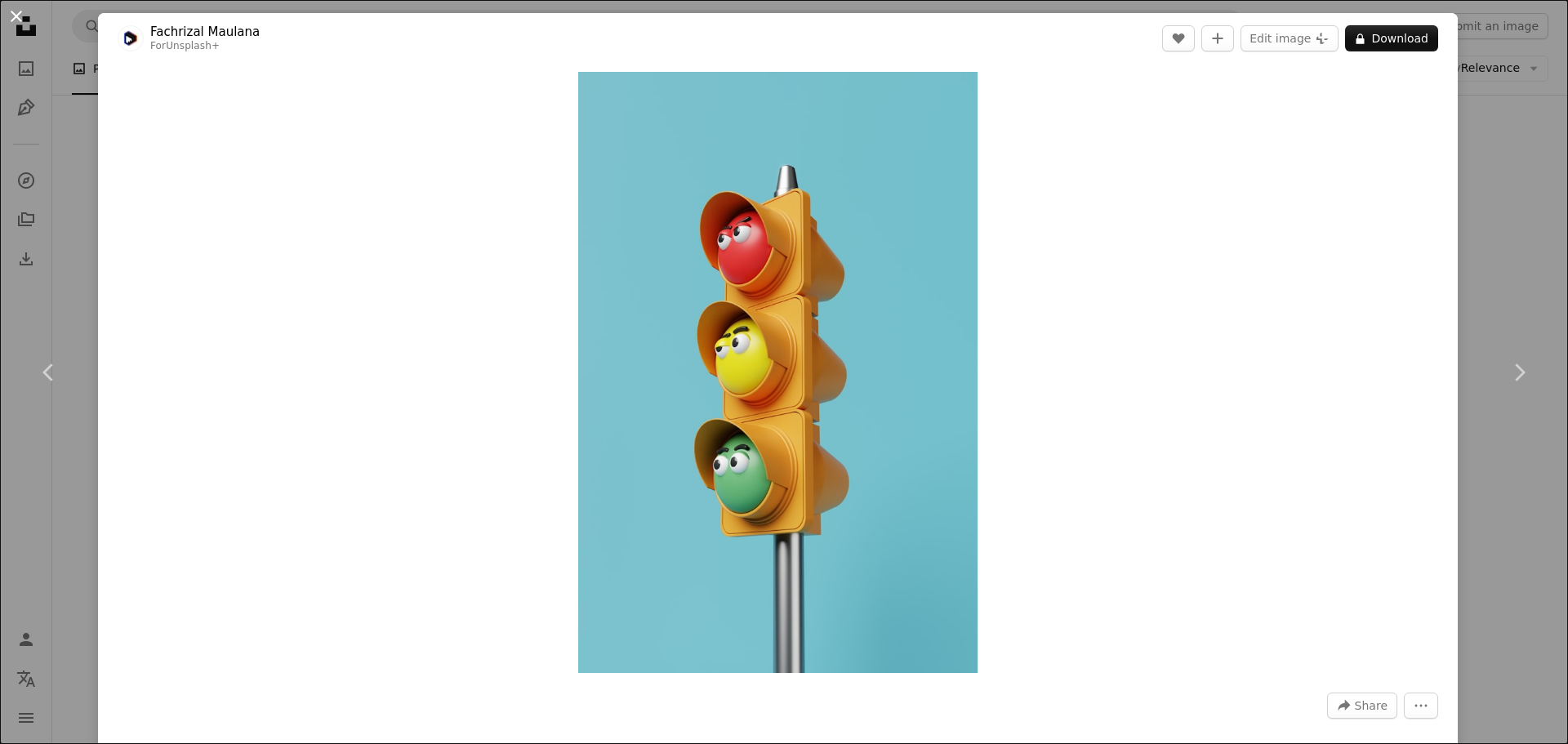
click at [19, 16] on button "An X shape" at bounding box center [17, 17] width 20 height 20
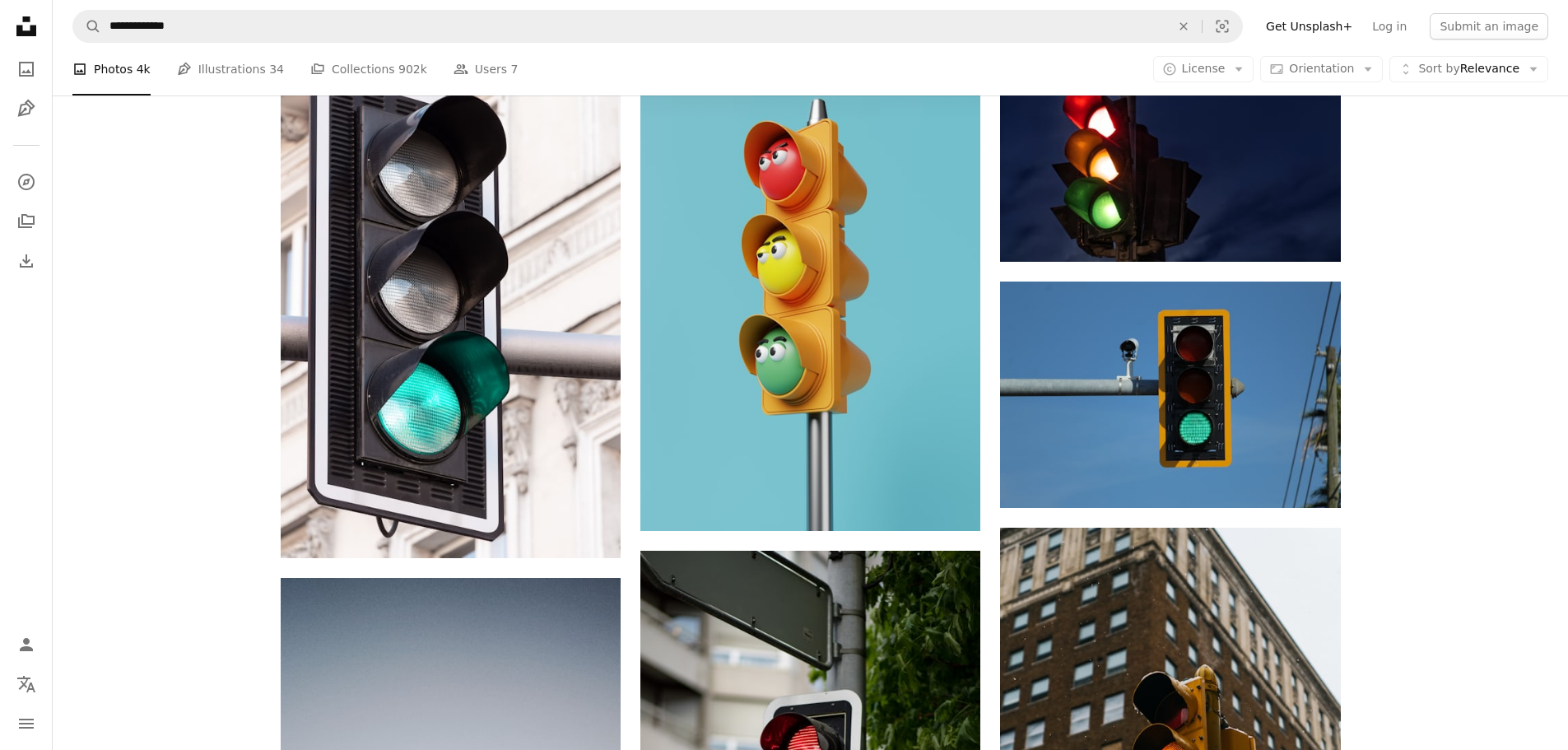
scroll to position [823, 0]
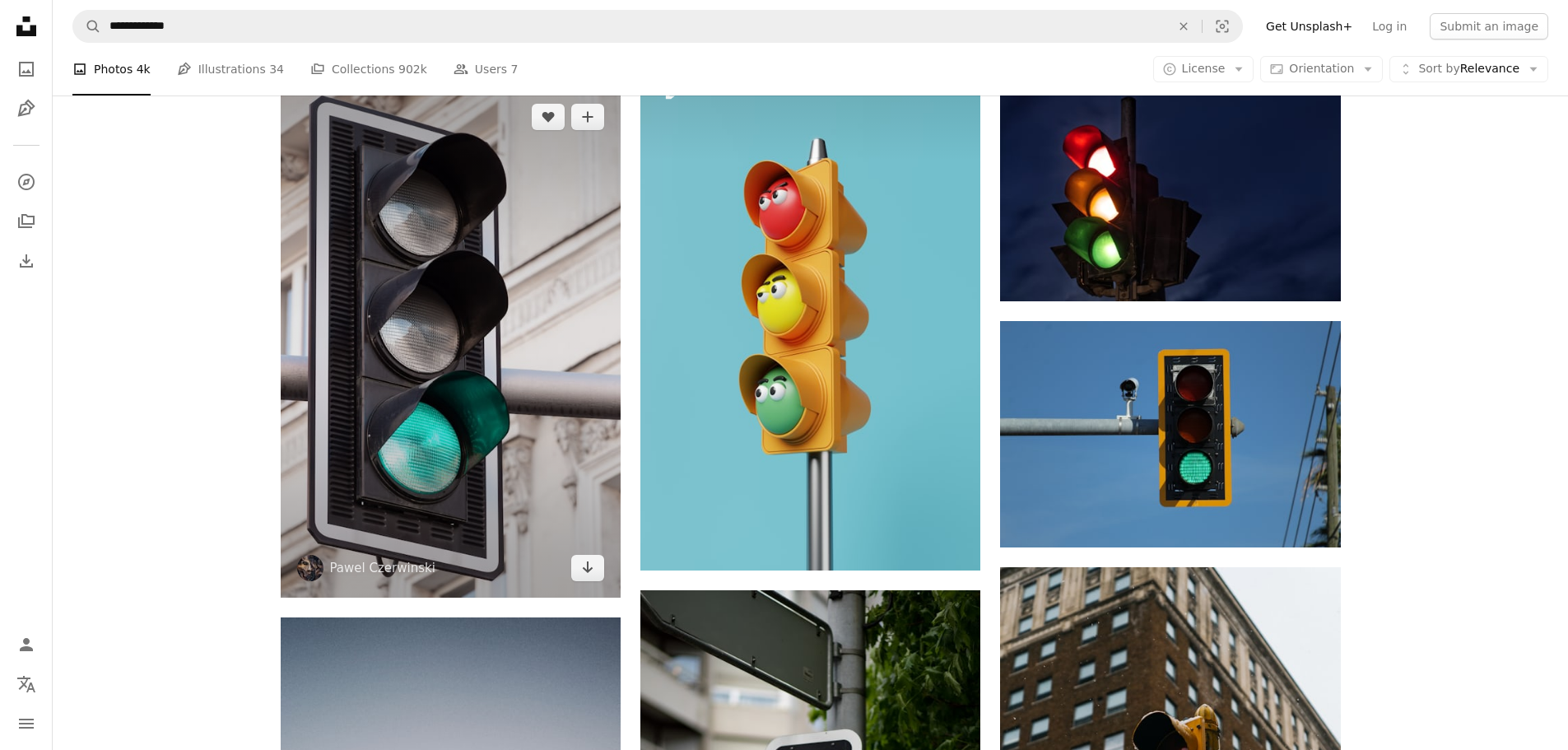
click at [535, 422] on img at bounding box center [451, 342] width 340 height 511
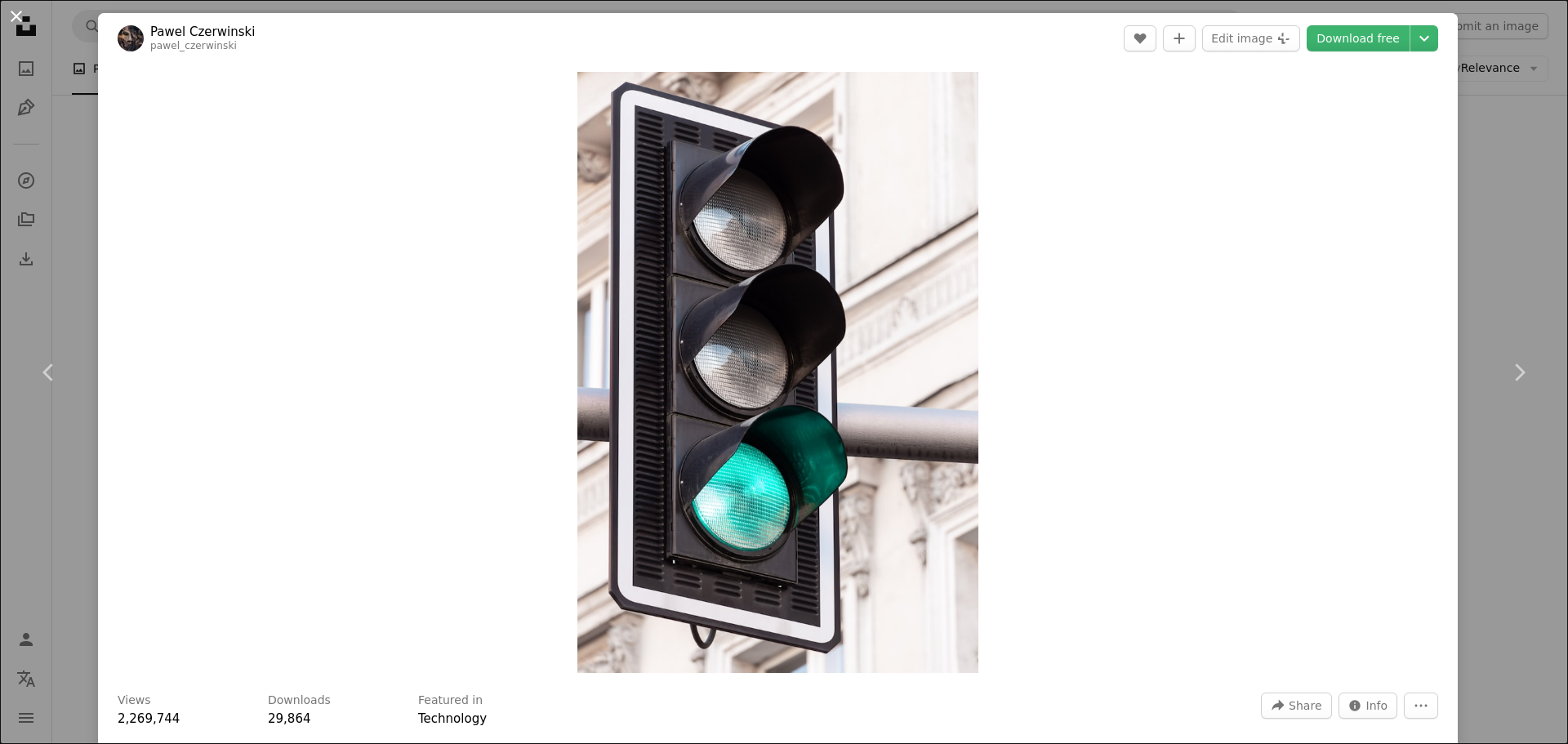
click at [18, 22] on button "An X shape" at bounding box center [17, 17] width 20 height 20
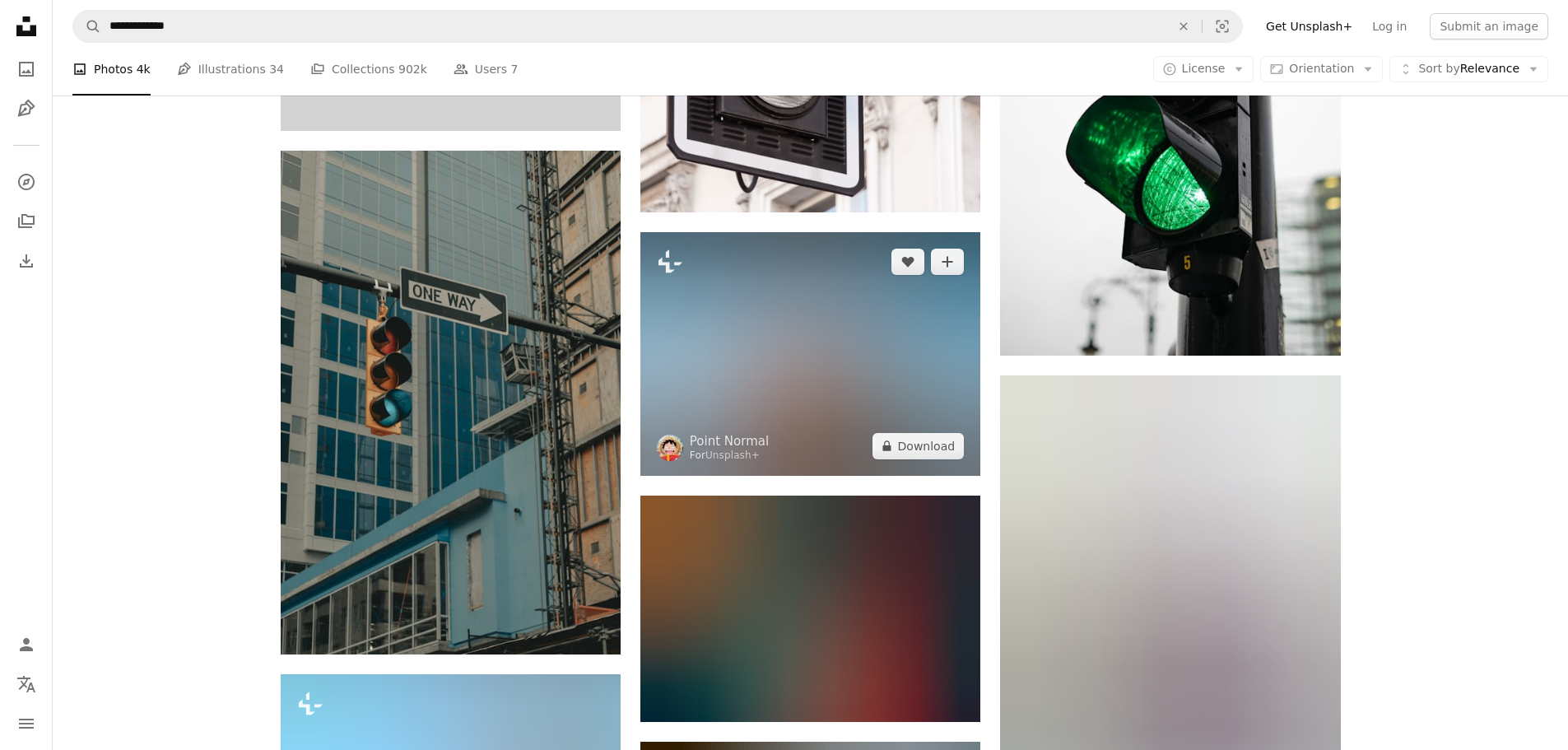
scroll to position [4114, 0]
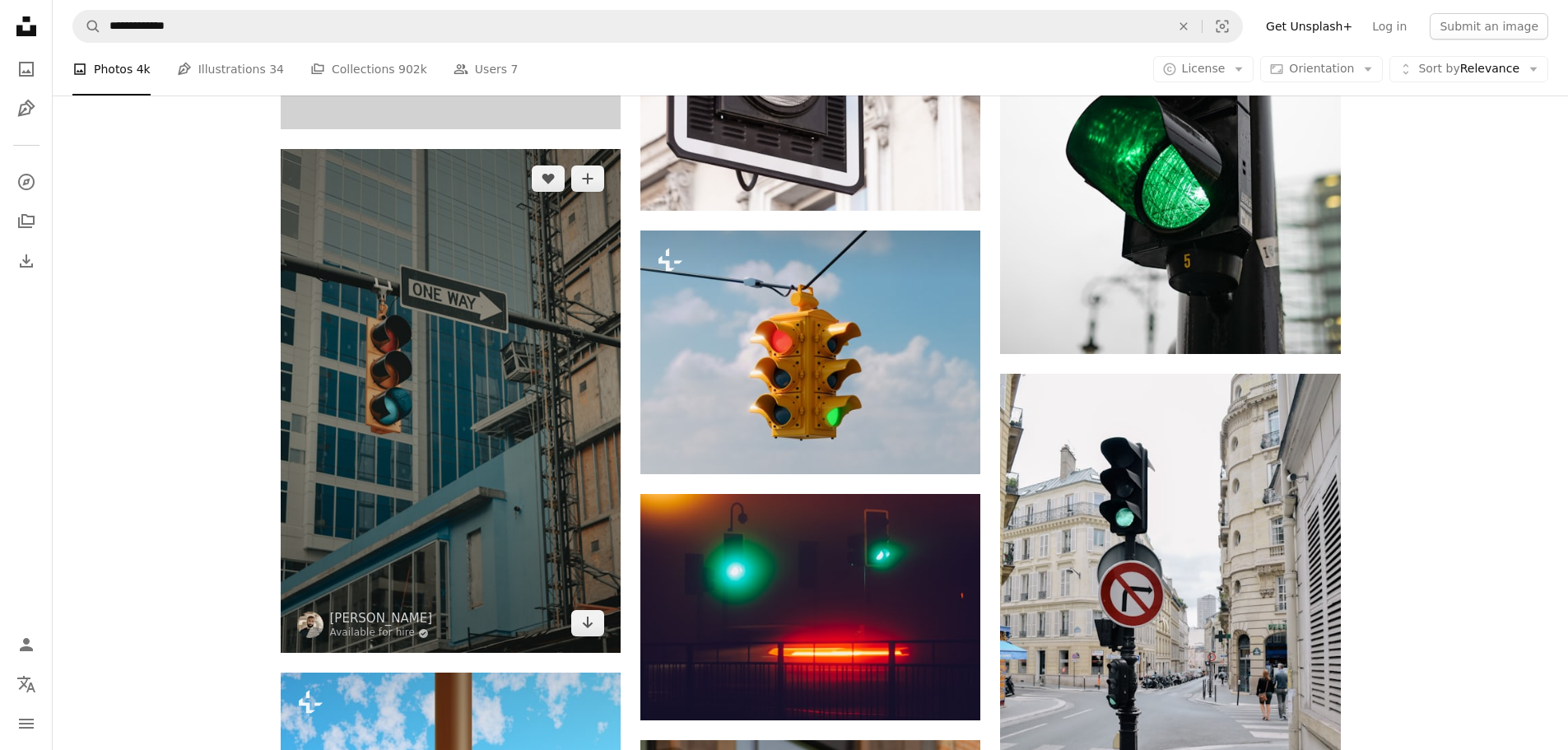
click at [546, 358] on img at bounding box center [451, 400] width 340 height 504
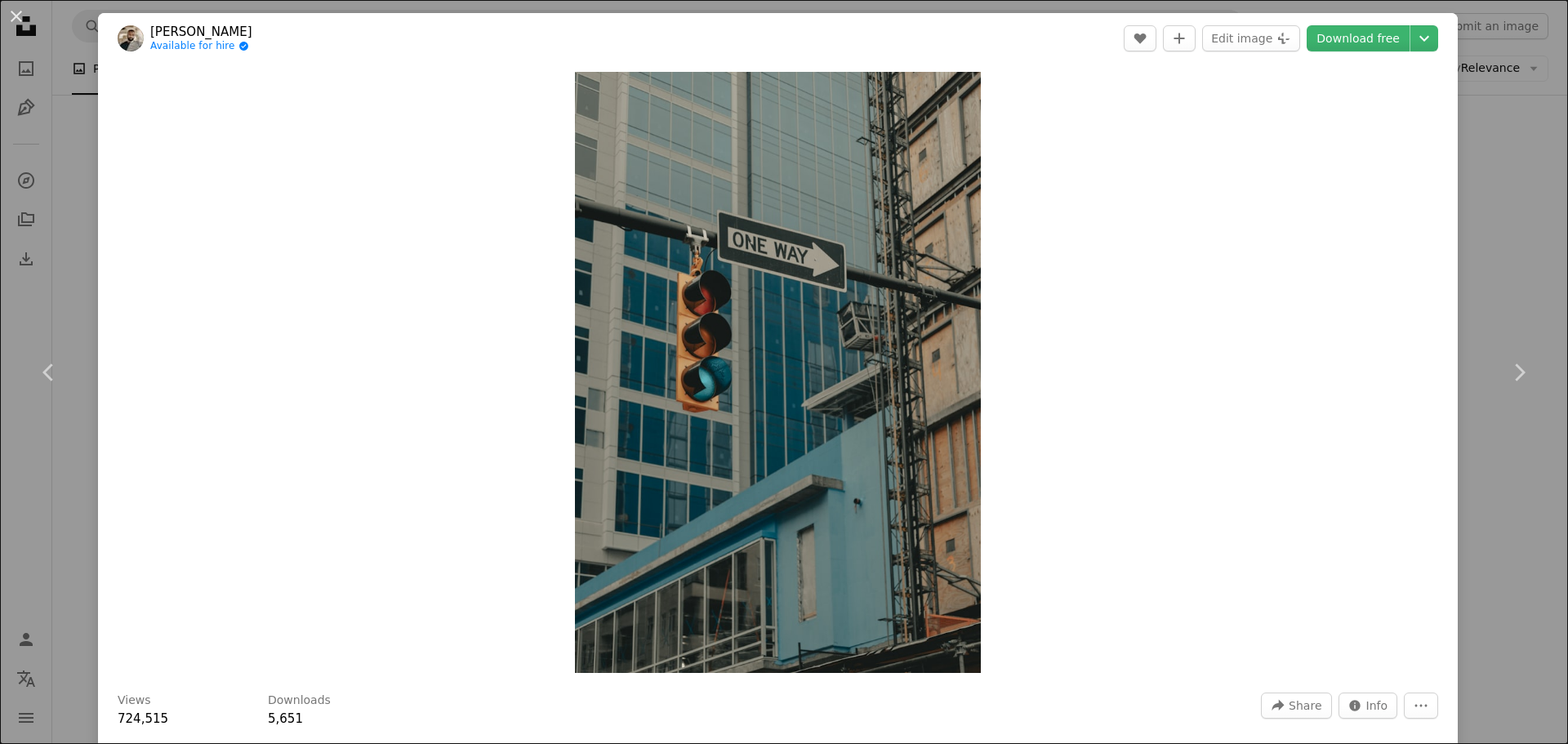
drag, startPoint x: 17, startPoint y: 18, endPoint x: 50, endPoint y: 49, distance: 45.3
click at [17, 17] on button "An X shape" at bounding box center [17, 17] width 20 height 20
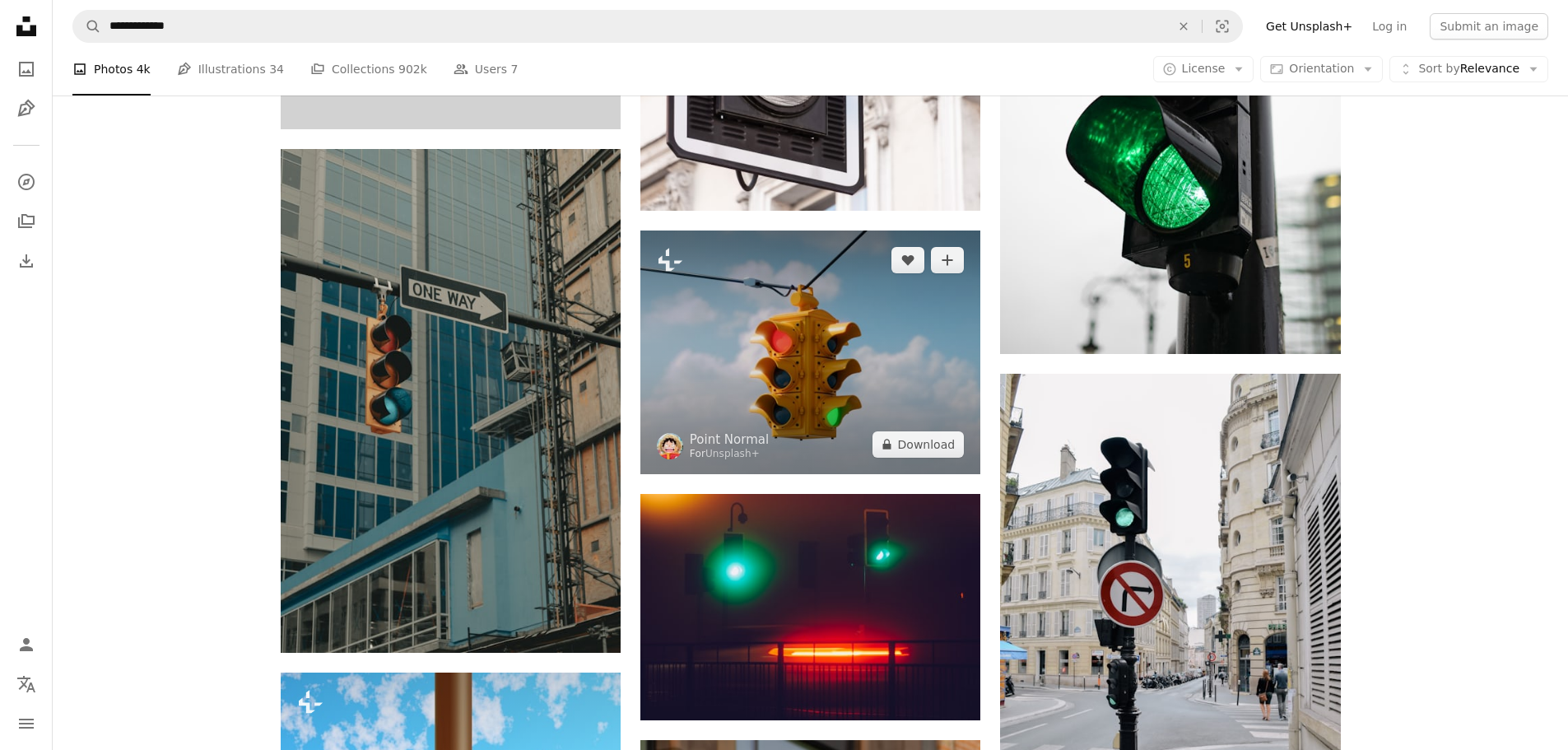
click at [894, 426] on img at bounding box center [811, 352] width 340 height 242
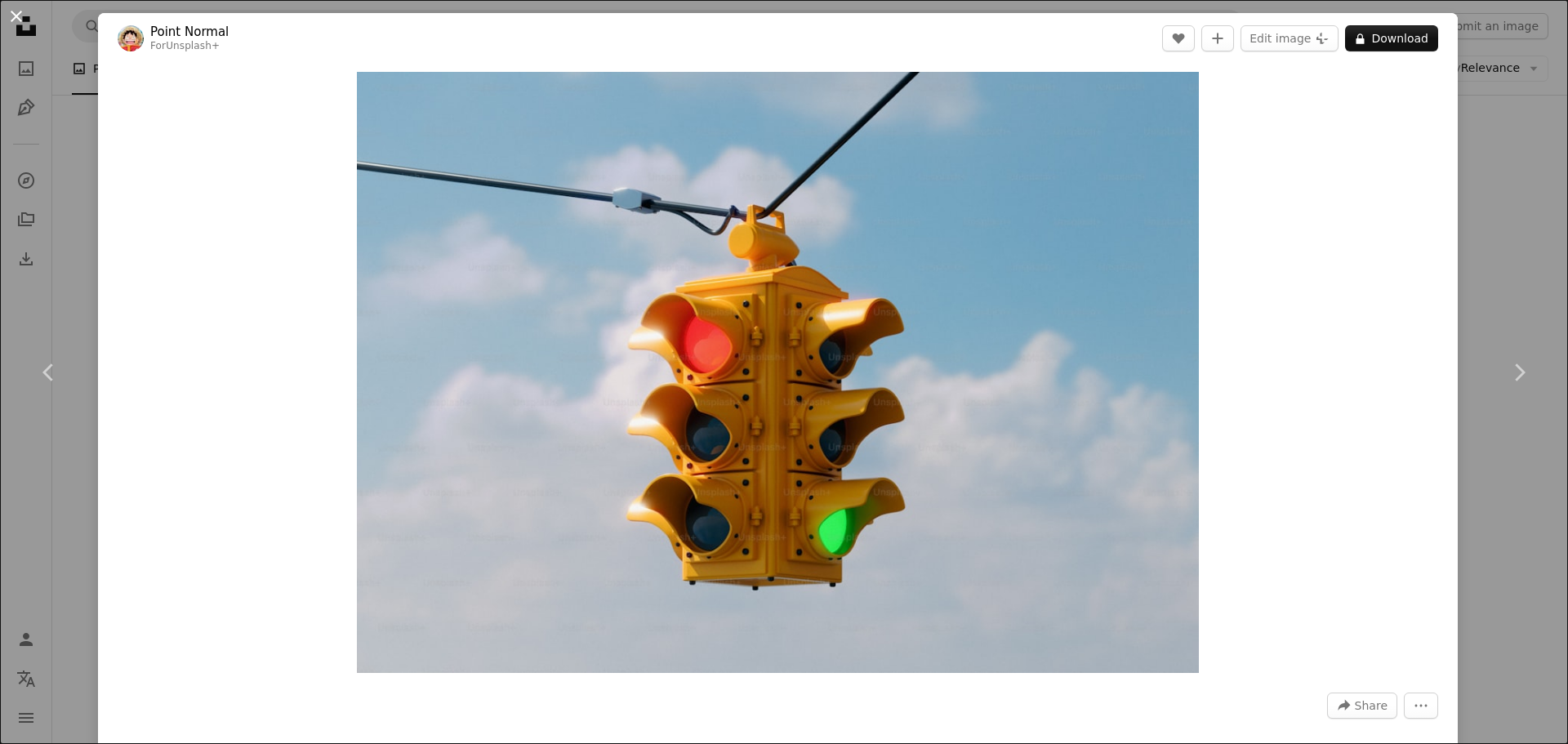
click at [19, 18] on button "An X shape" at bounding box center [17, 17] width 20 height 20
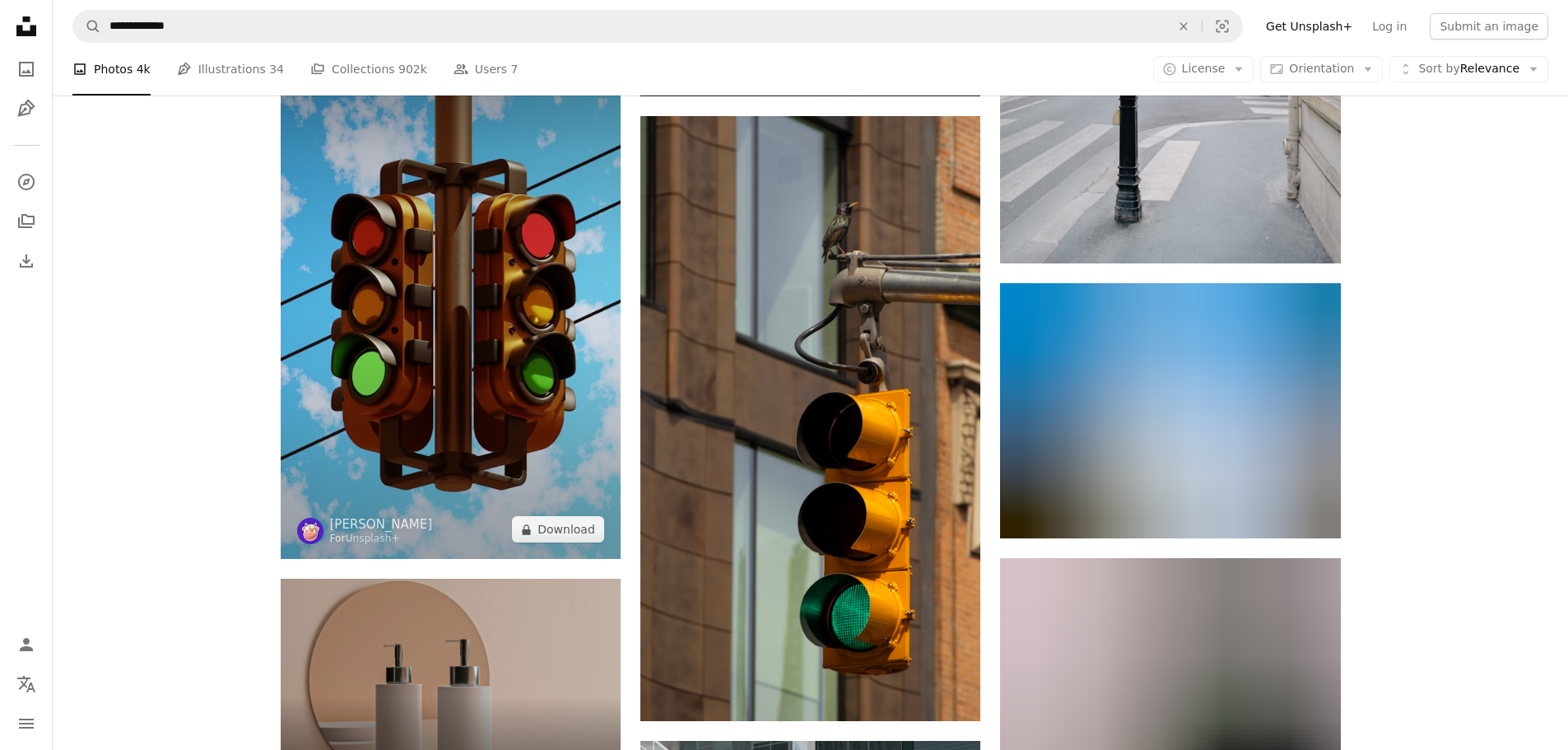
scroll to position [4772, 0]
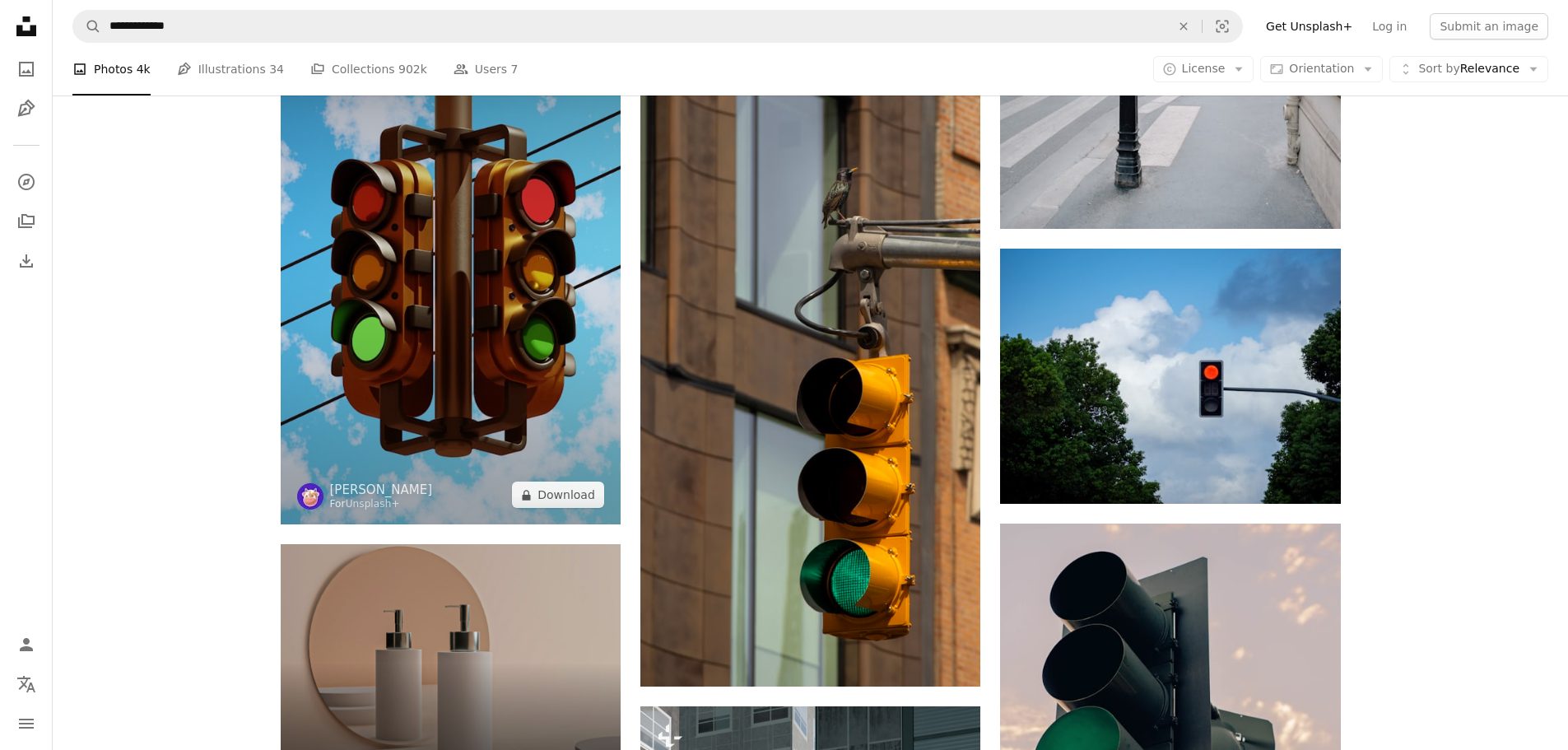
click at [483, 355] on img at bounding box center [451, 269] width 340 height 511
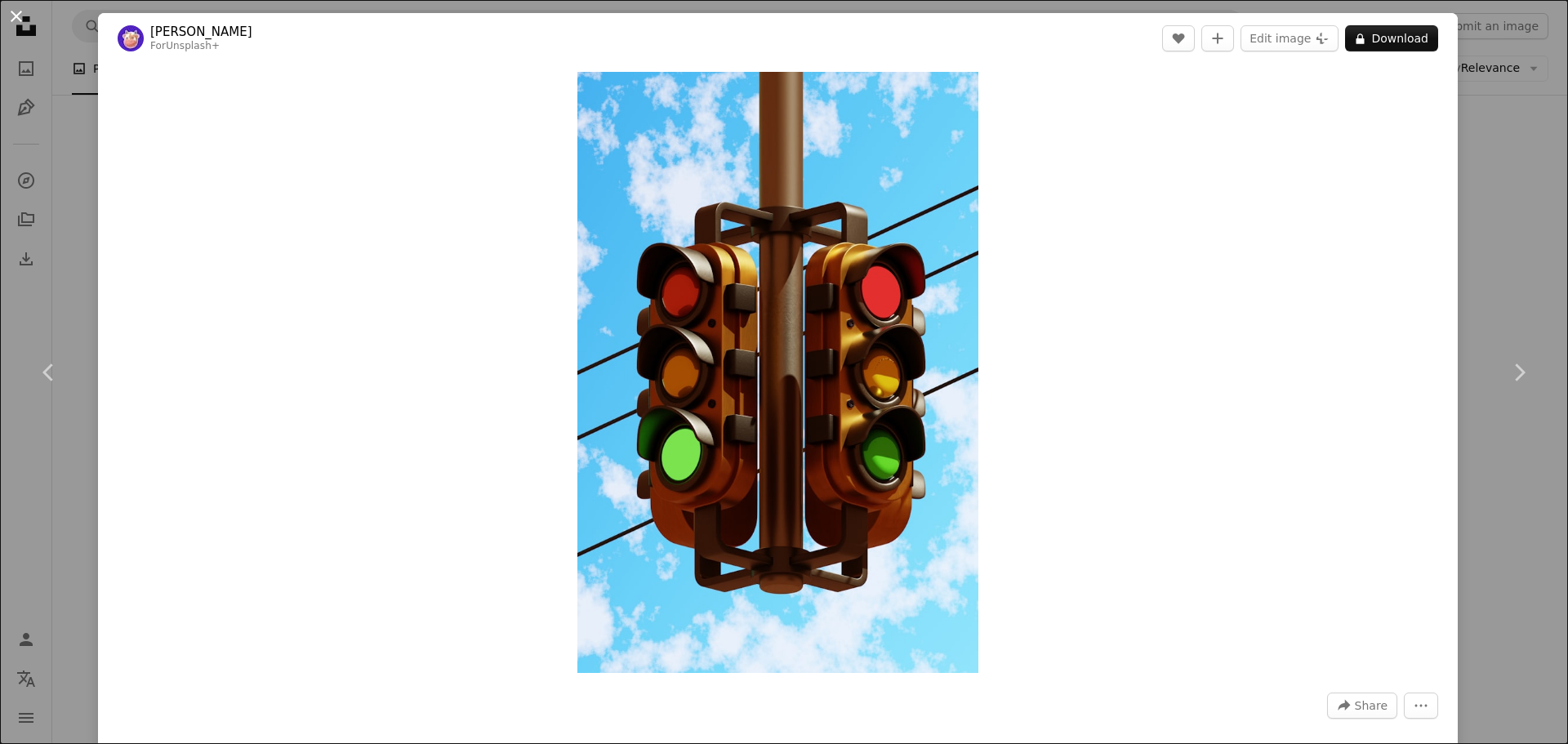
click at [16, 17] on button "An X shape" at bounding box center [17, 17] width 20 height 20
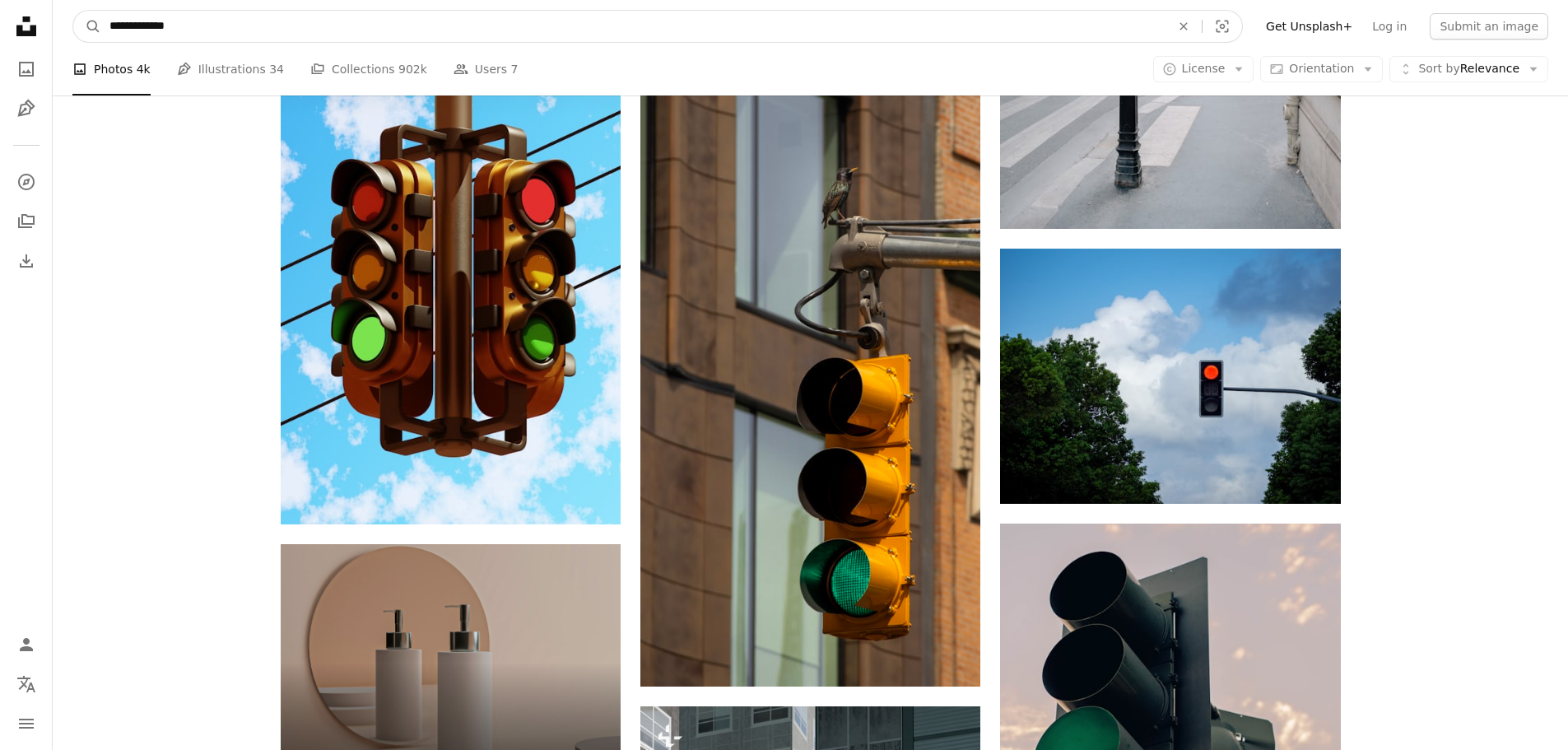
drag, startPoint x: 395, startPoint y: 24, endPoint x: 49, endPoint y: 41, distance: 346.4
type input "*****"
click at [73, 11] on button "A magnifying glass" at bounding box center [87, 27] width 28 height 32
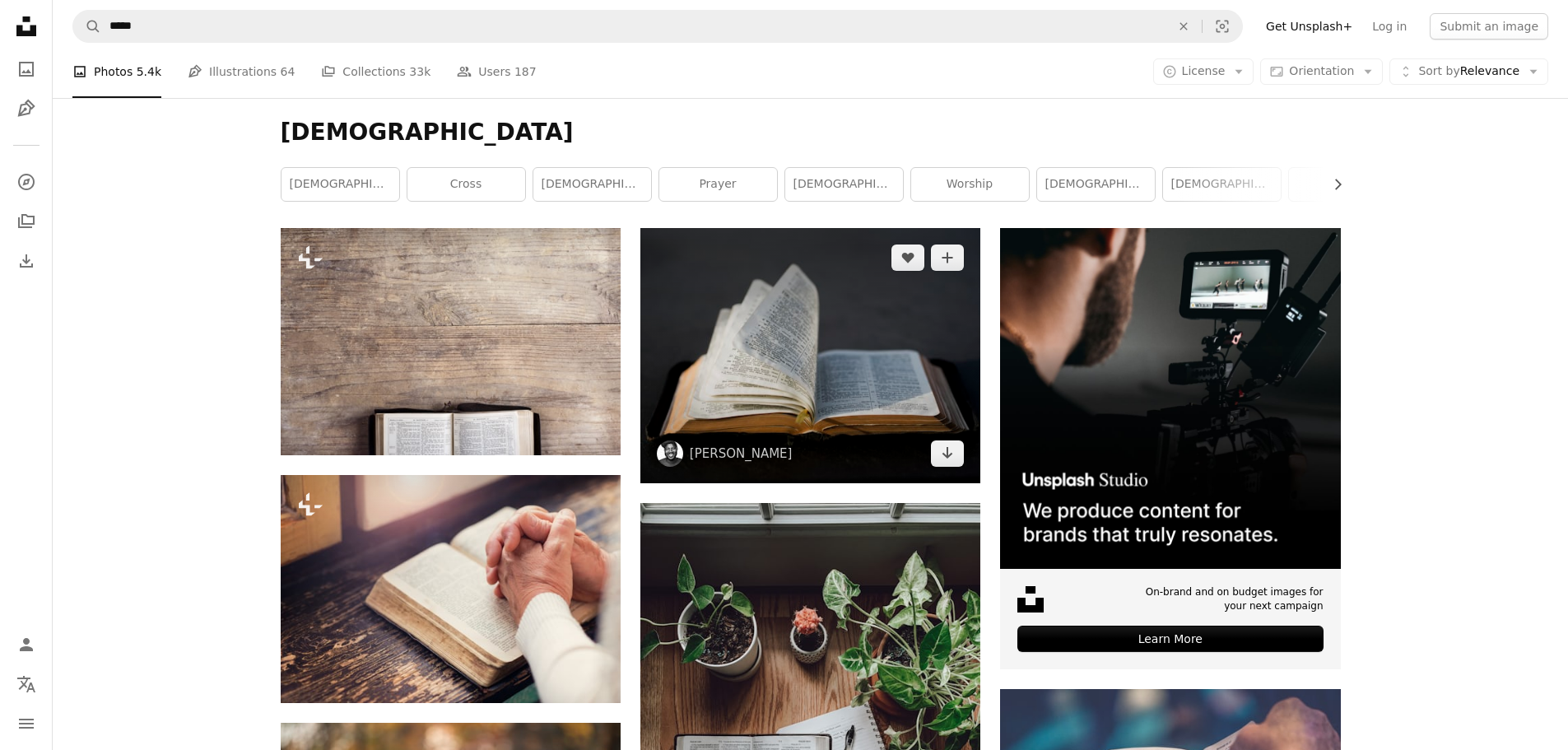
scroll to position [329, 0]
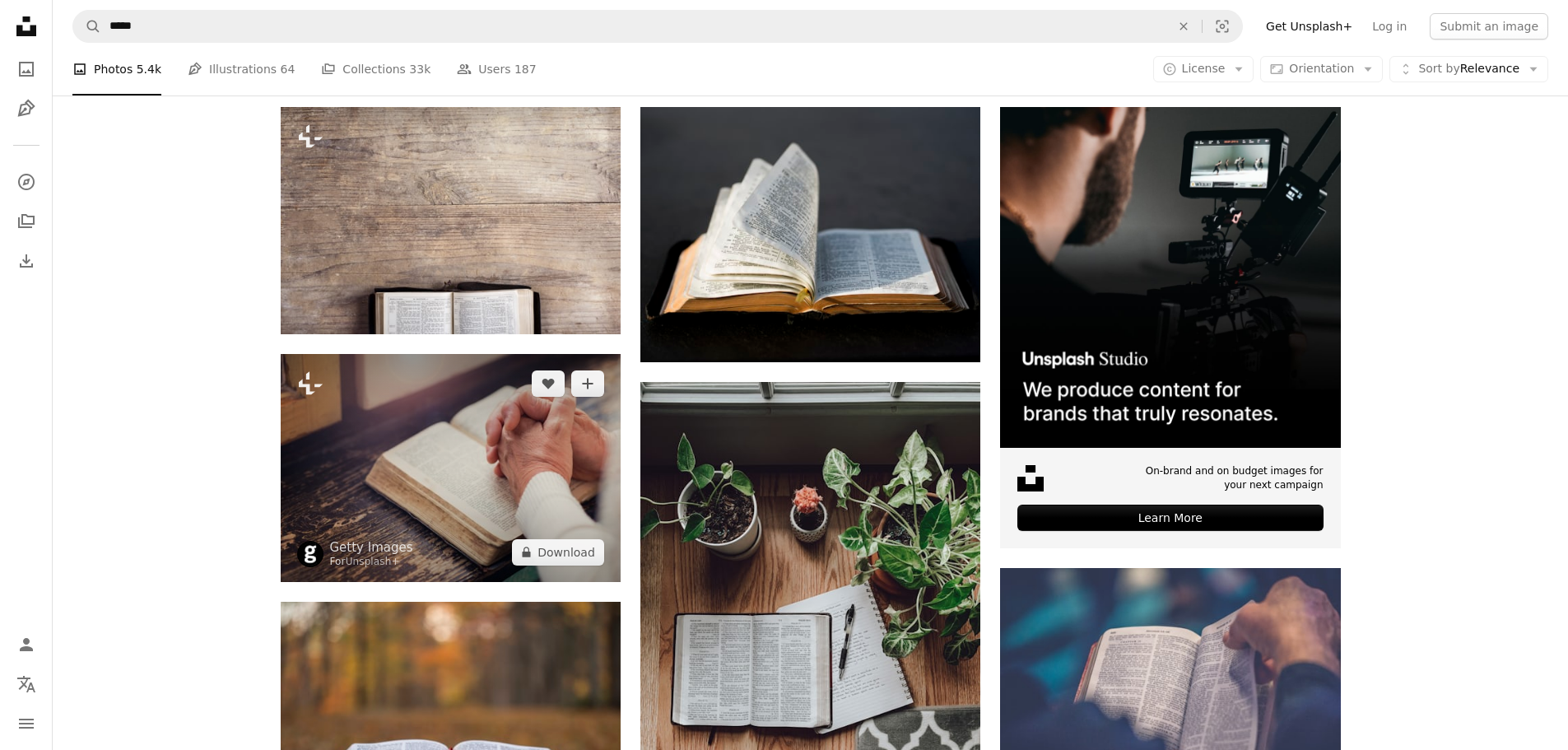
click at [533, 435] on img at bounding box center [451, 467] width 340 height 227
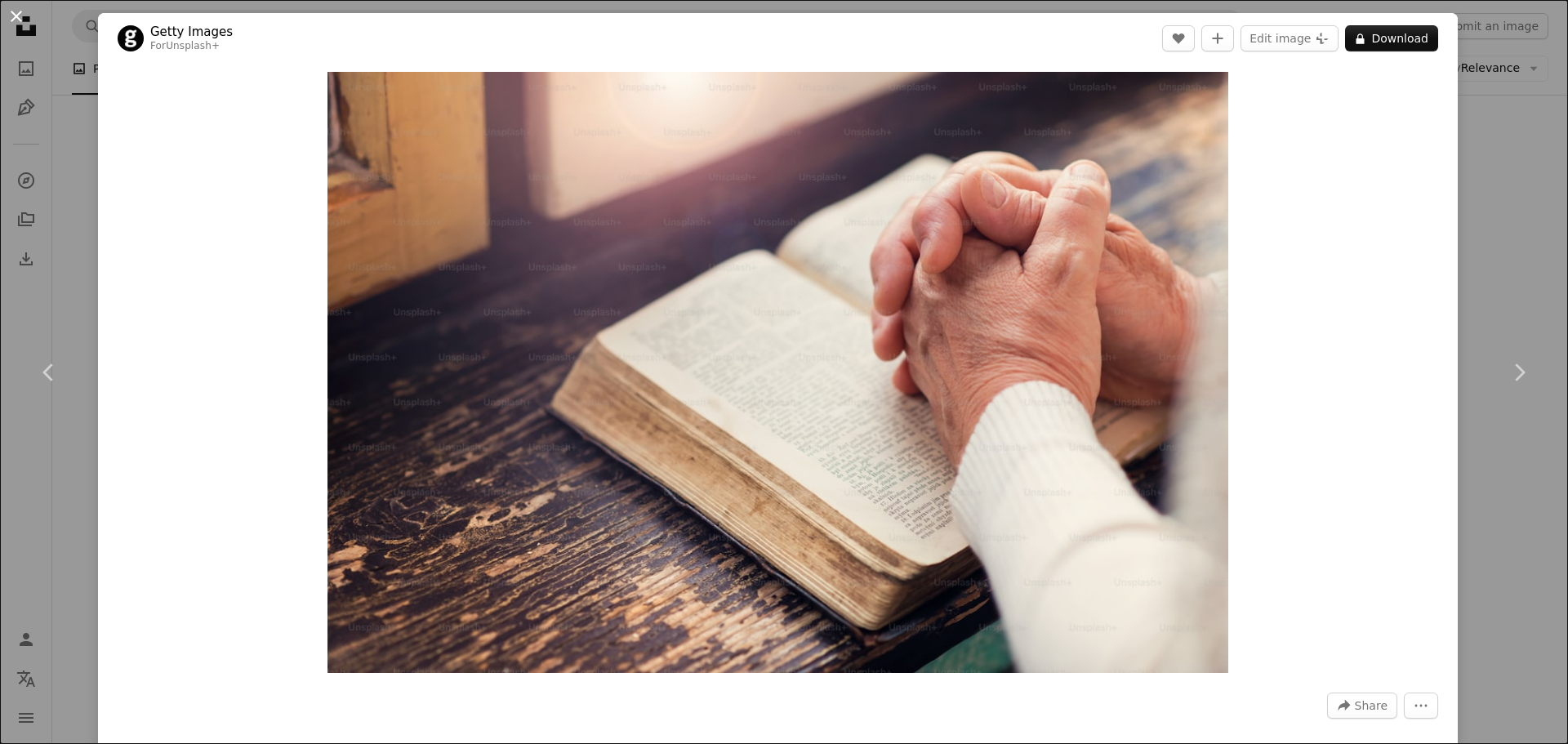
click at [13, 20] on button "An X shape" at bounding box center [17, 17] width 20 height 20
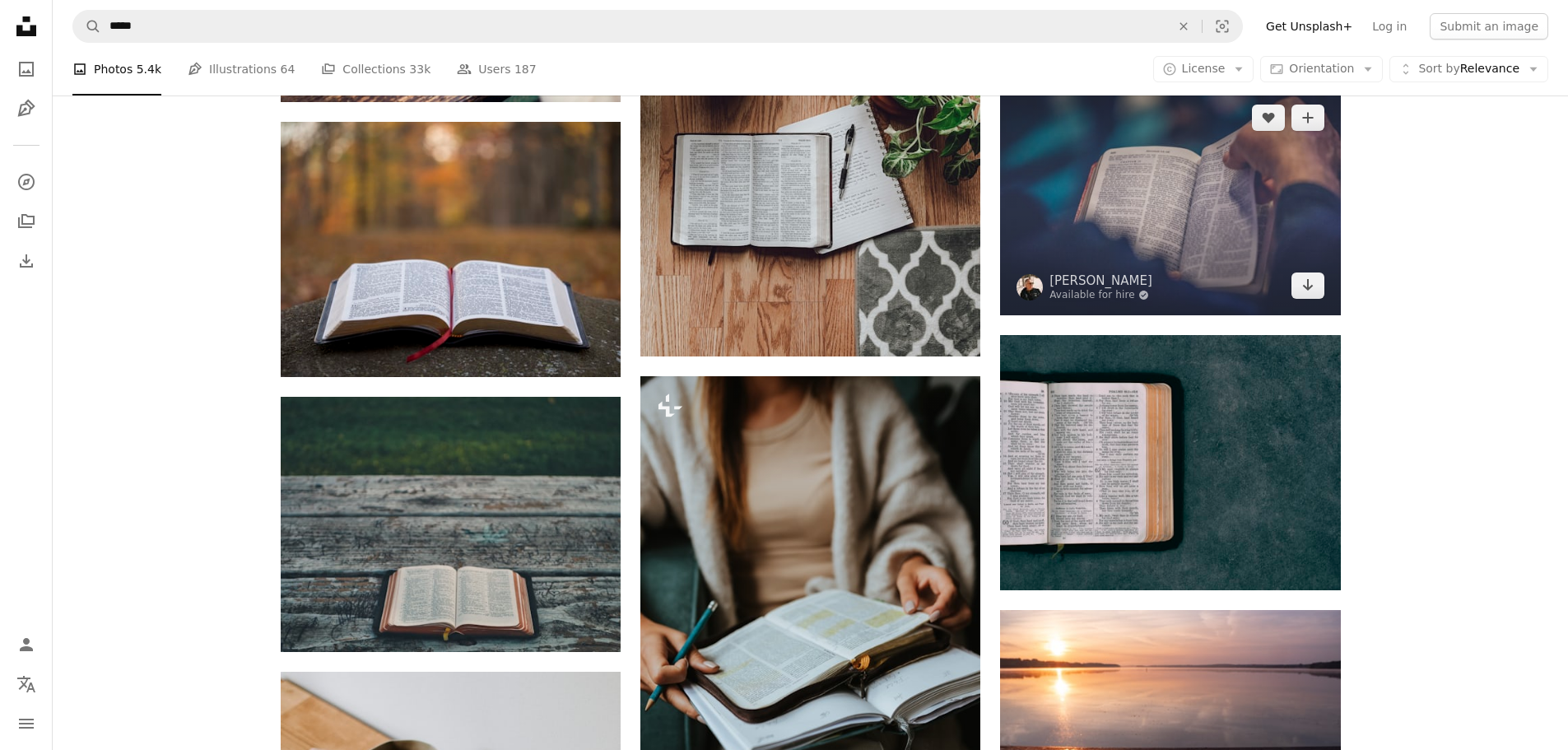
scroll to position [823, 0]
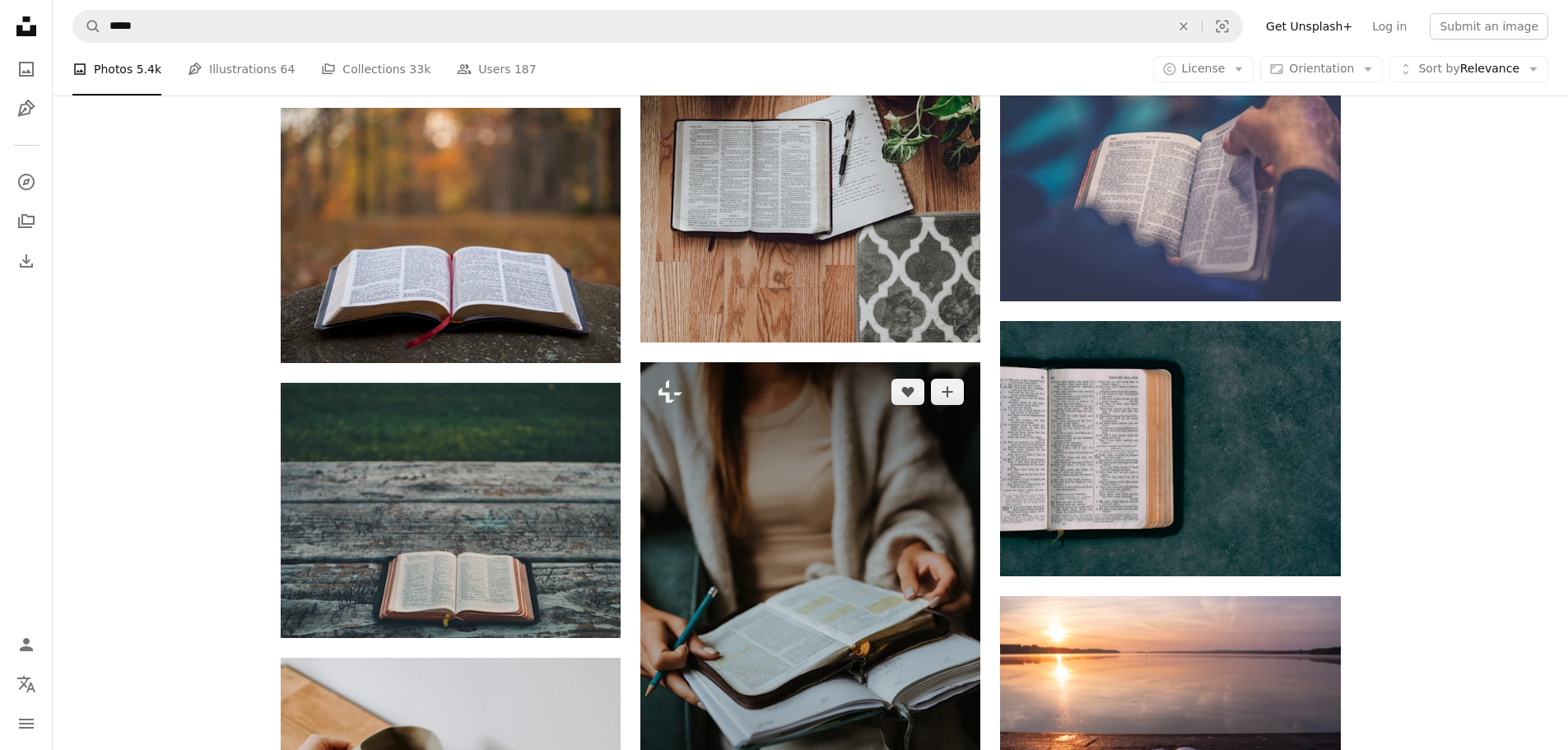
click at [843, 489] on img at bounding box center [811, 617] width 340 height 511
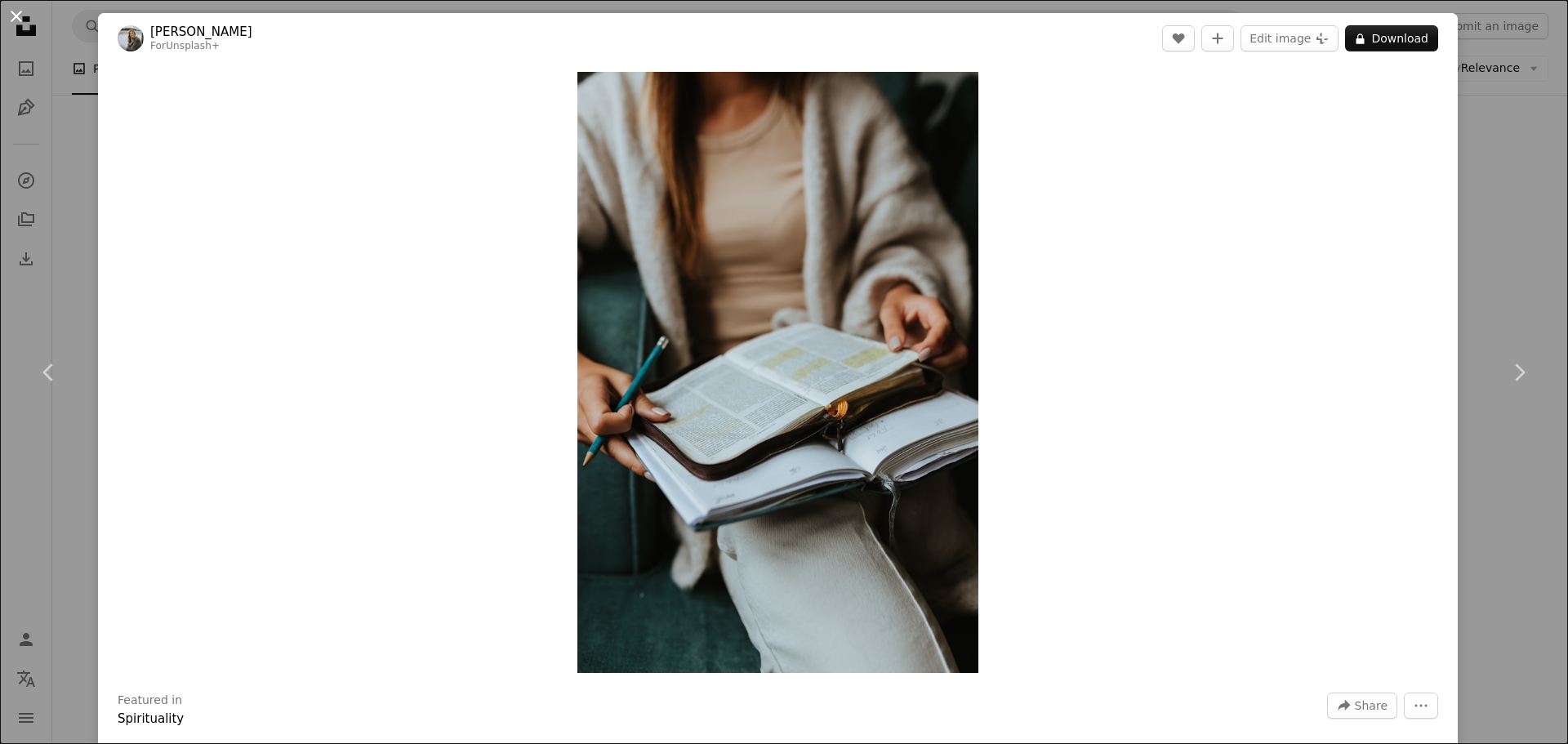
click at [13, 14] on button "An X shape" at bounding box center [17, 17] width 20 height 20
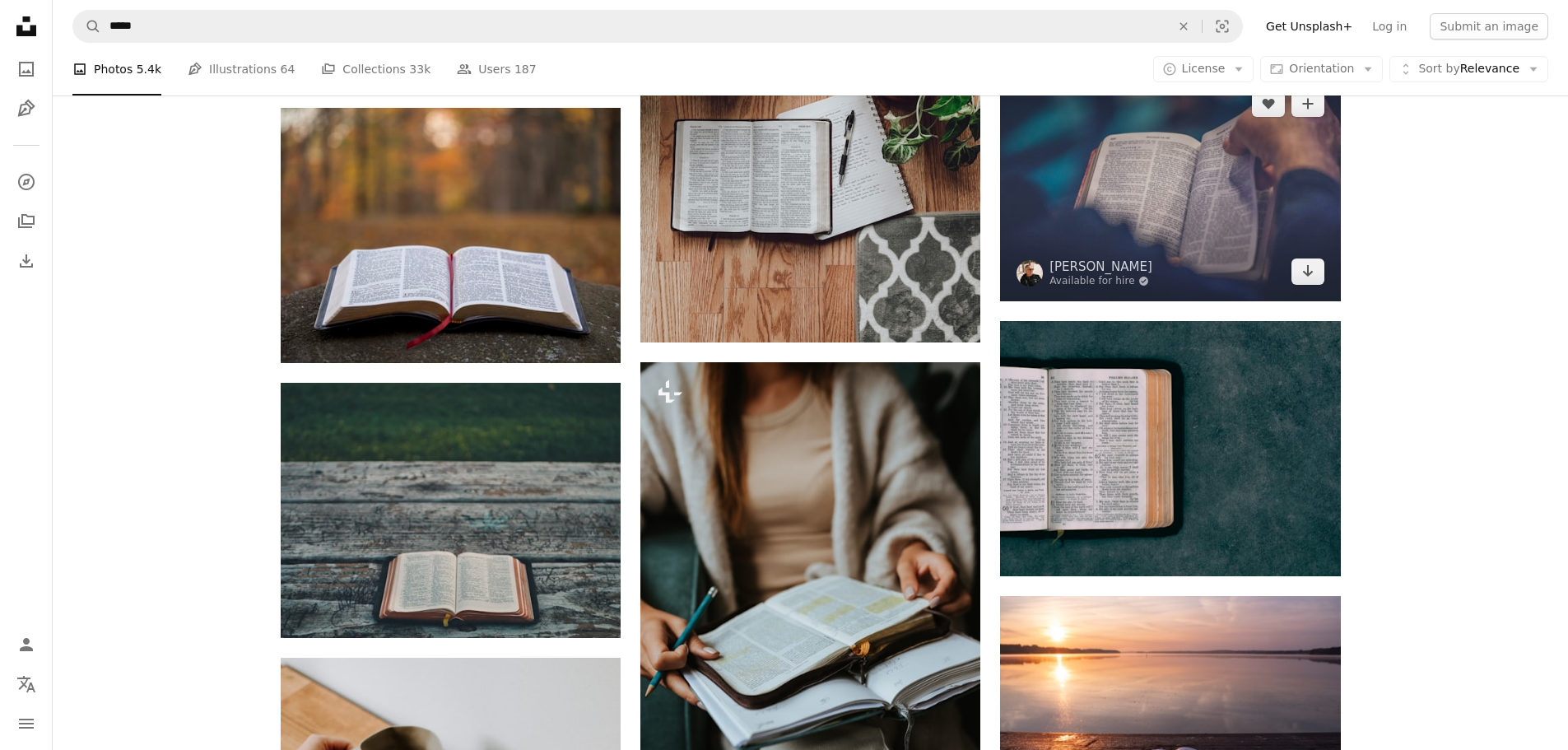
click at [1168, 188] on img at bounding box center [1170, 187] width 340 height 227
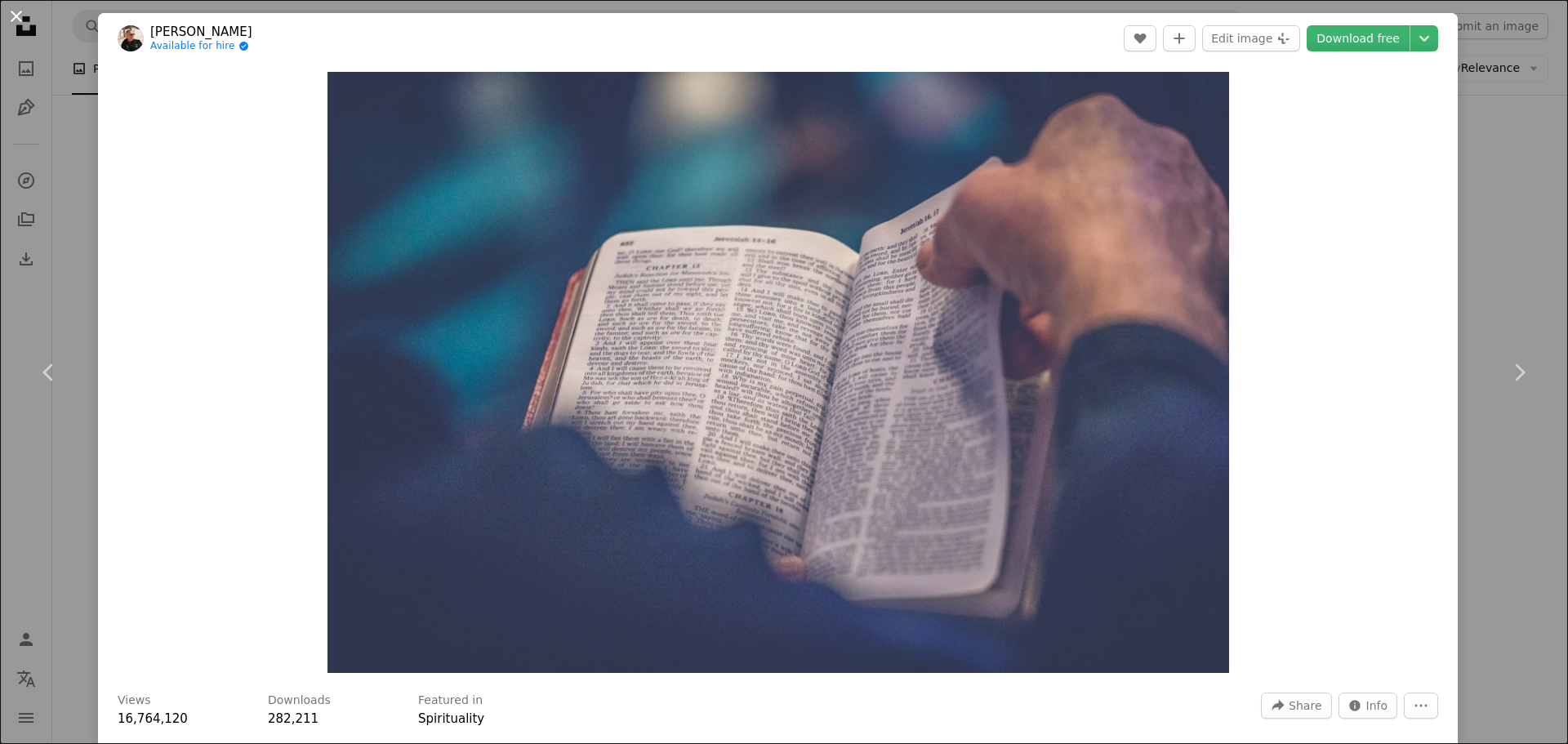
click at [15, 15] on button "An X shape" at bounding box center [17, 17] width 20 height 20
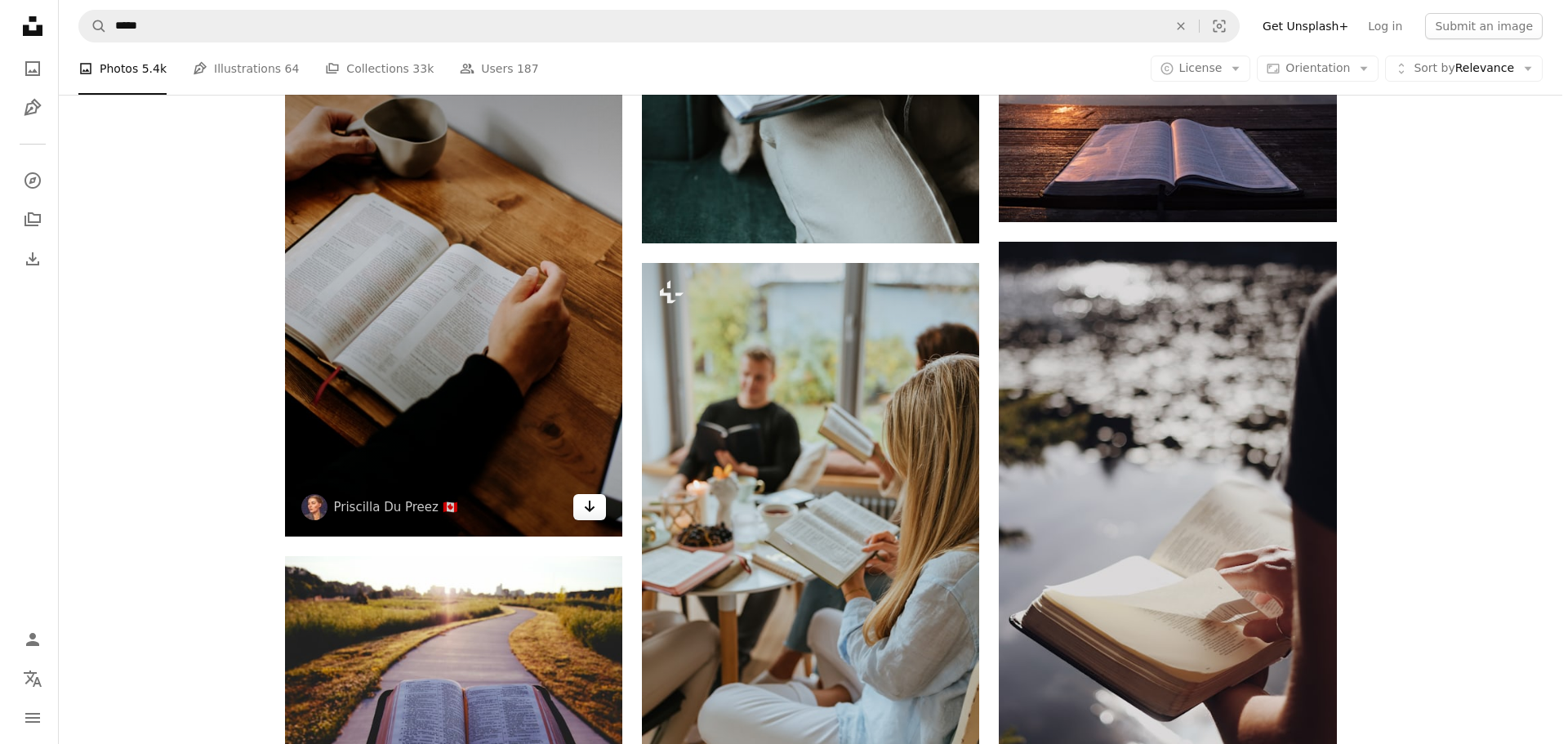
scroll to position [1469, 0]
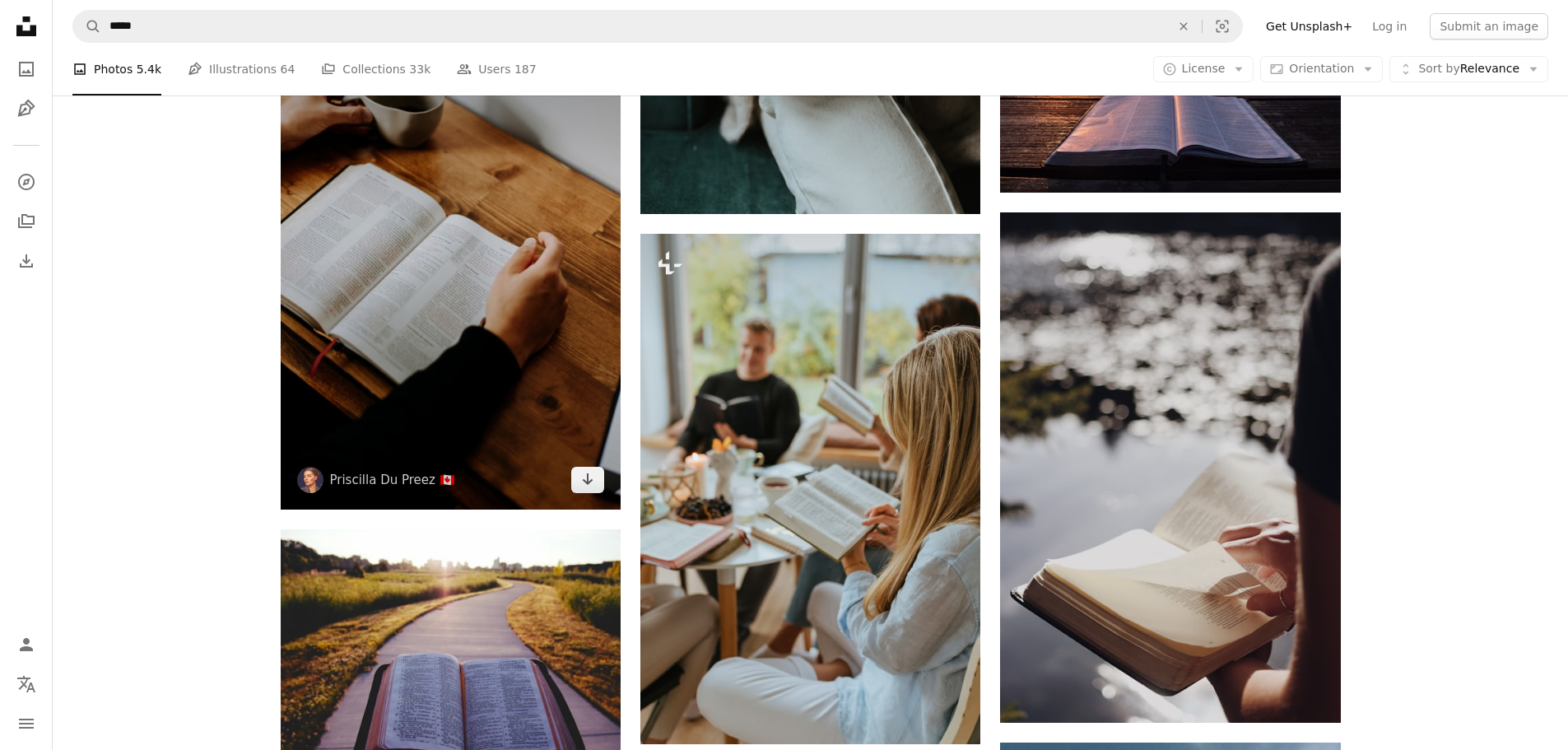
click at [454, 277] on img at bounding box center [451, 254] width 340 height 511
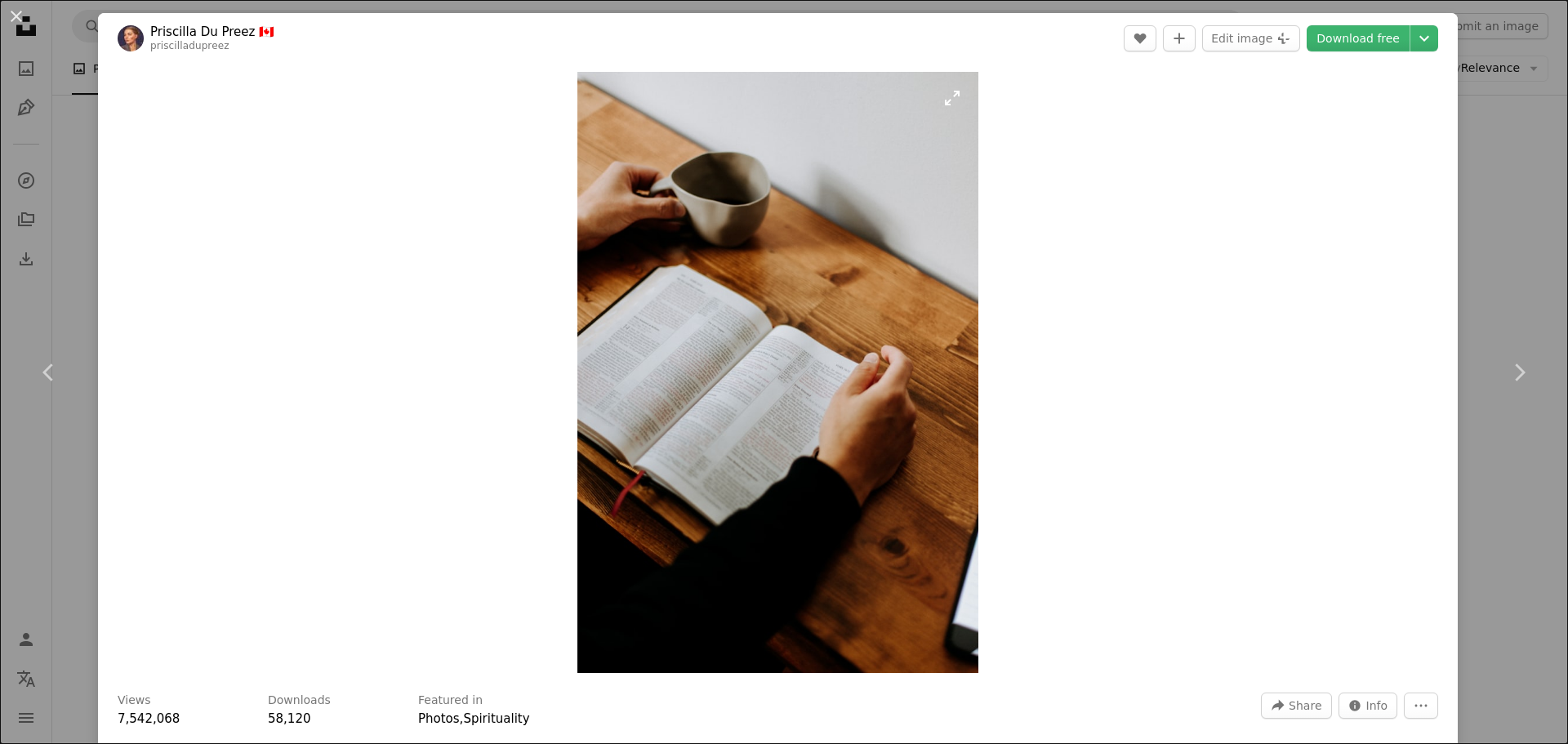
click at [767, 398] on img "Zoom in on this image" at bounding box center [778, 372] width 401 height 600
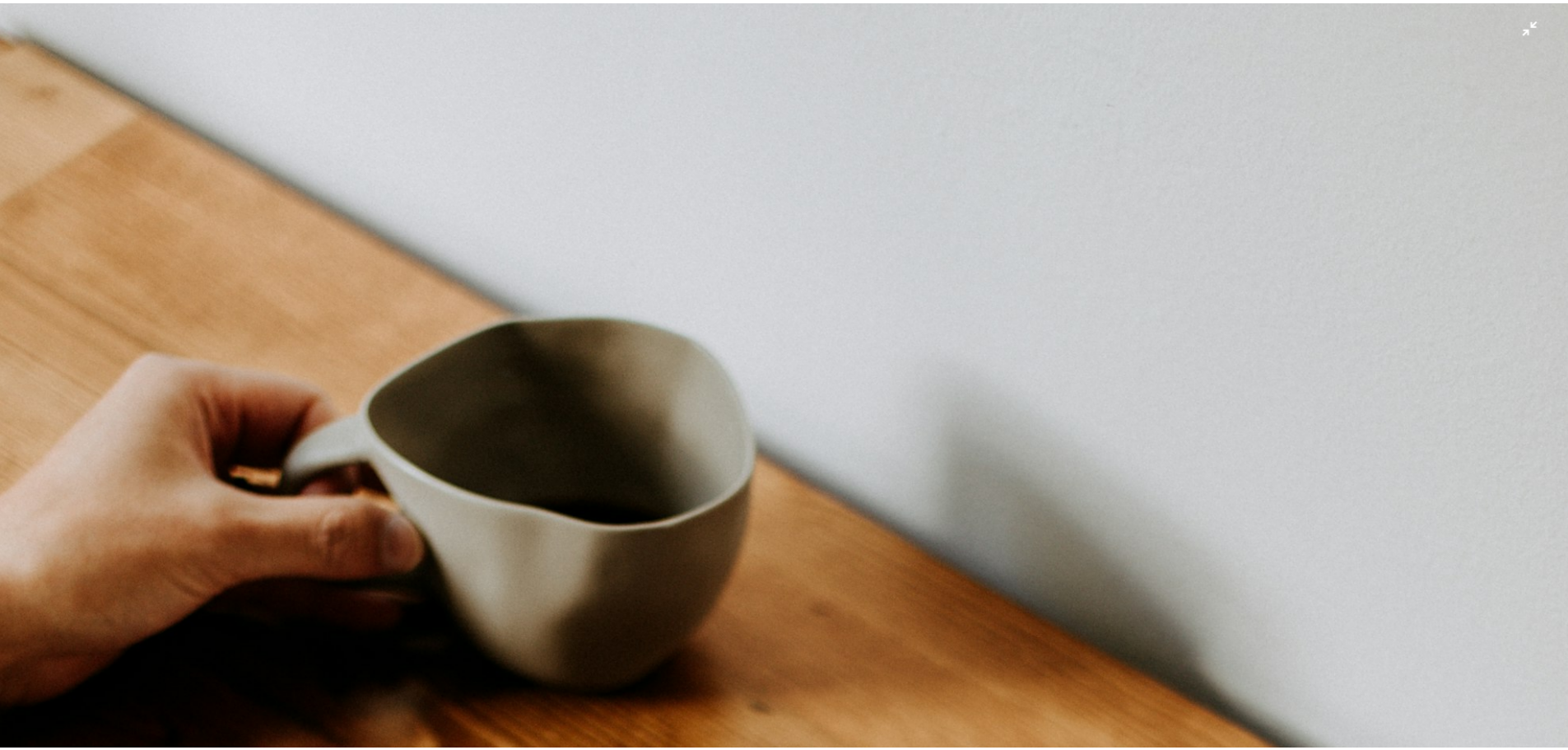
scroll to position [792, 0]
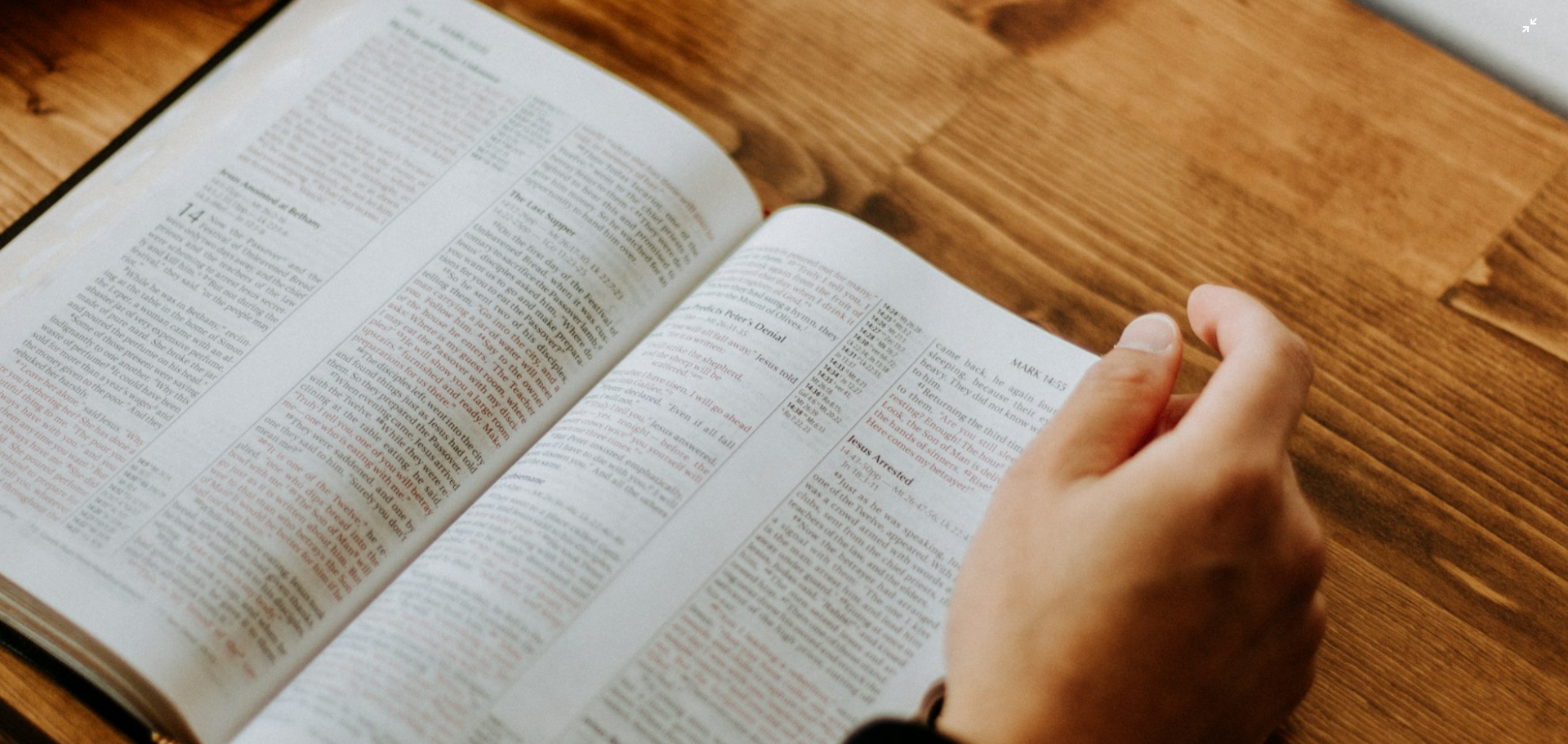
click at [1516, 22] on img "Zoom out on this image" at bounding box center [784, 389] width 1570 height 2353
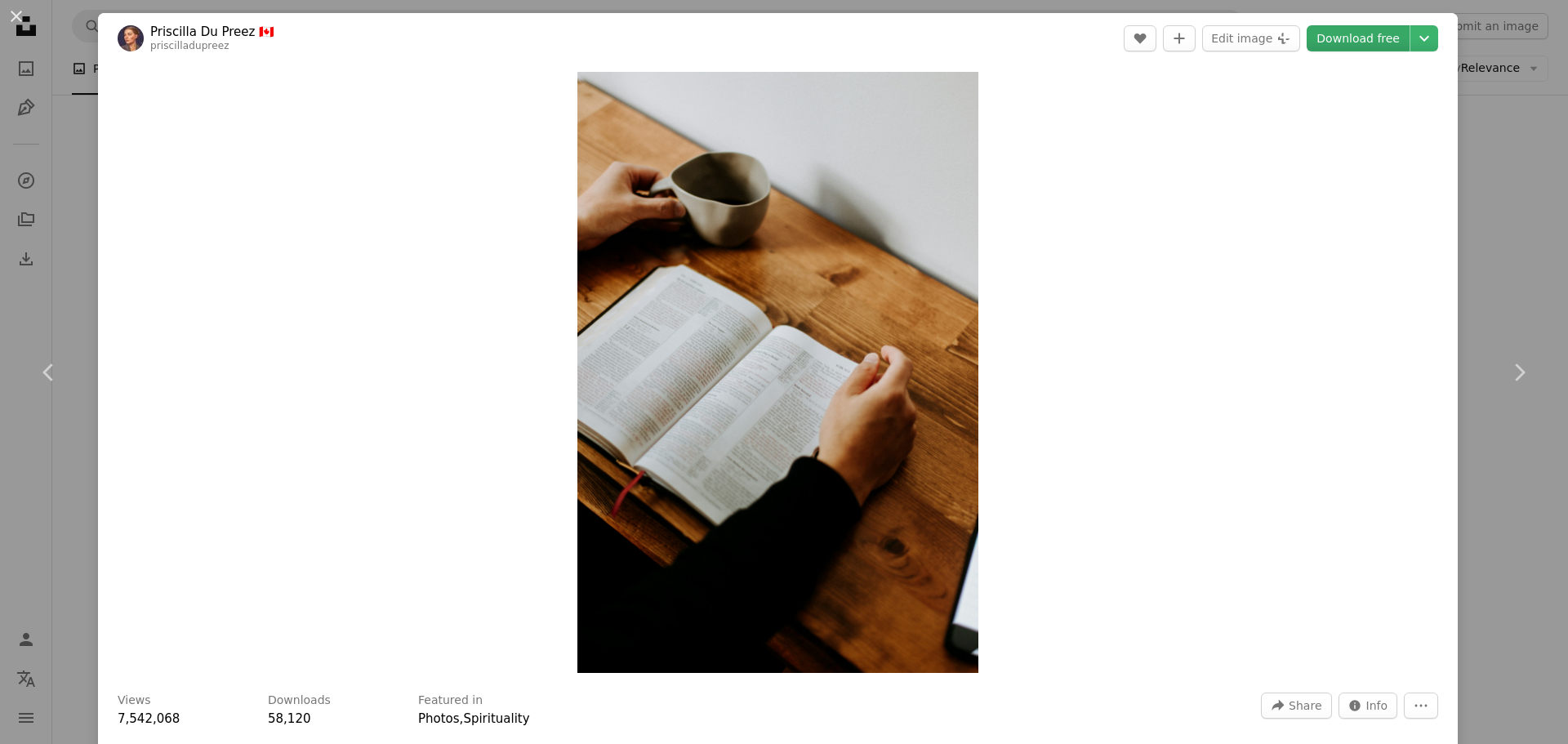
click at [1364, 37] on link "Download free" at bounding box center [1358, 38] width 103 height 26
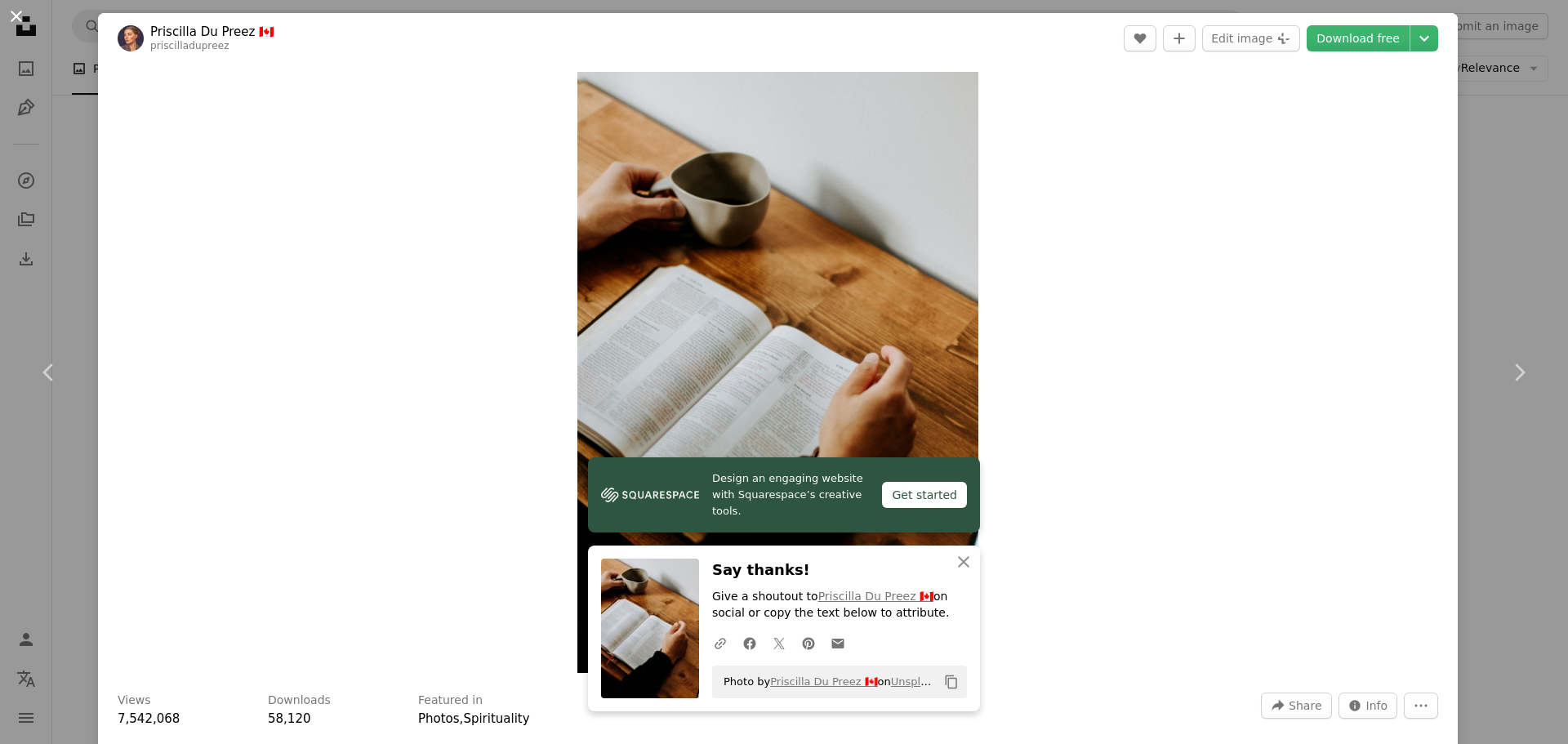
click at [19, 18] on button "An X shape" at bounding box center [17, 17] width 20 height 20
